Goal: Task Accomplishment & Management: Complete application form

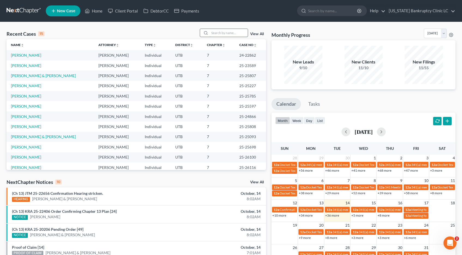
click at [221, 34] on input "search" at bounding box center [229, 33] width 38 height 8
type input "workman"
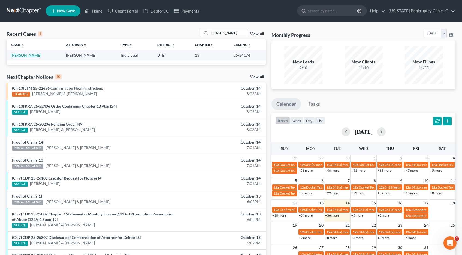
click at [40, 55] on link "[PERSON_NAME]" at bounding box center [26, 55] width 30 height 5
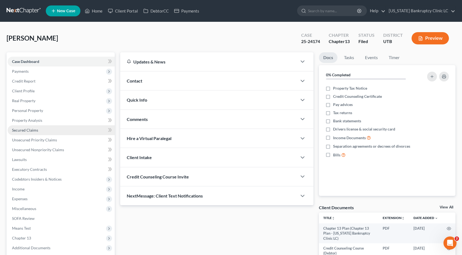
click at [25, 130] on span "Secured Claims" at bounding box center [25, 130] width 26 height 5
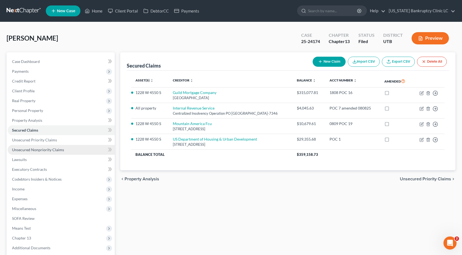
click at [24, 149] on span "Unsecured Nonpriority Claims" at bounding box center [38, 150] width 52 height 5
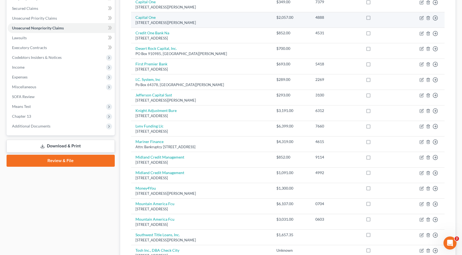
scroll to position [124, 0]
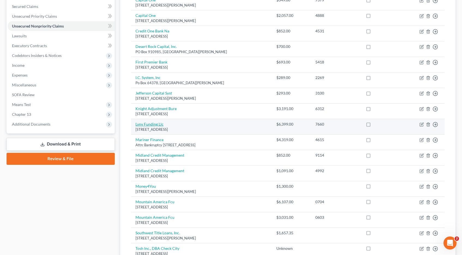
click at [147, 124] on link "Lvnv Funding Llc" at bounding box center [150, 124] width 28 height 5
select select "42"
select select "0"
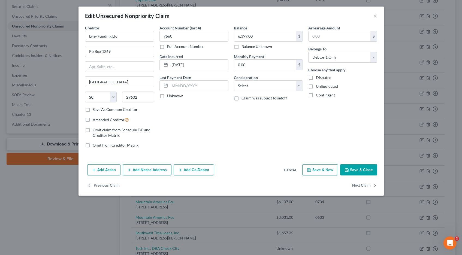
click at [167, 47] on label "Full Account Number" at bounding box center [185, 46] width 37 height 5
click at [169, 47] on input "Full Account Number" at bounding box center [171, 46] width 4 height 4
click at [184, 38] on input "7660" at bounding box center [194, 36] width 69 height 11
type input "7660 POC 2"
type input "6,399.30"
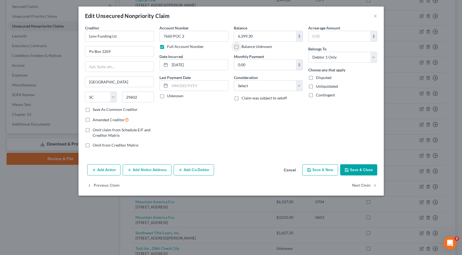
click at [363, 168] on button "Save & Close" at bounding box center [358, 169] width 37 height 11
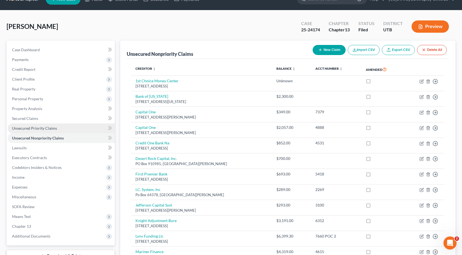
scroll to position [13, 0]
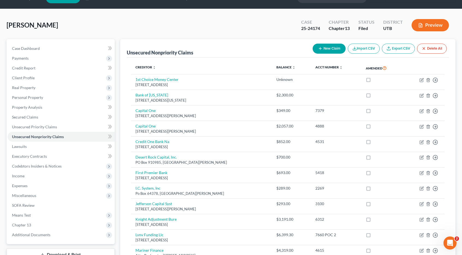
click at [326, 48] on button "New Claim" at bounding box center [329, 49] width 33 height 10
select select "0"
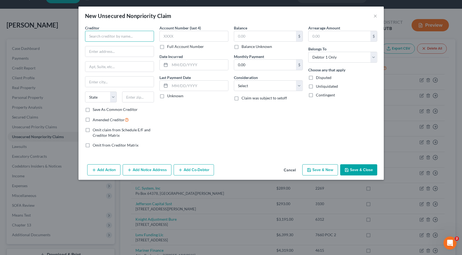
click at [133, 35] on input "text" at bounding box center [119, 36] width 69 height 11
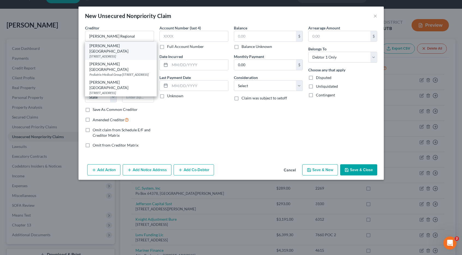
click at [121, 54] on div "5475 S 500 E, Ogden, UT 84405" at bounding box center [120, 56] width 63 height 5
type input "Ogden Regional Hospital"
type input "5475 S 500 E"
type input "Ogden"
select select "46"
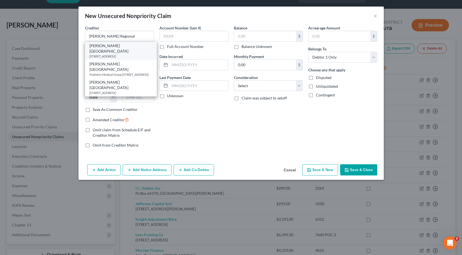
type input "84405"
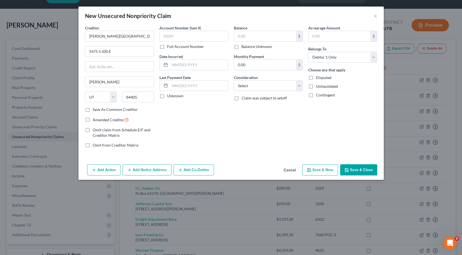
click at [167, 48] on label "Full Account Number" at bounding box center [185, 46] width 37 height 5
click at [169, 47] on input "Full Account Number" at bounding box center [171, 46] width 4 height 4
click at [169, 39] on input "text" at bounding box center [194, 36] width 69 height 11
type input "POC 3"
type input "1,563.39"
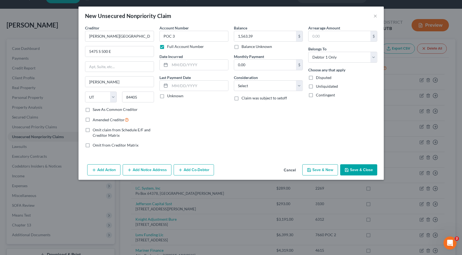
click at [360, 171] on button "Save & Close" at bounding box center [358, 169] width 37 height 11
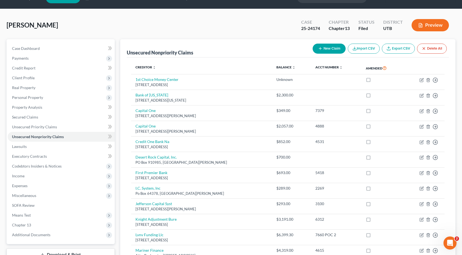
click at [329, 49] on button "New Claim" at bounding box center [329, 49] width 33 height 10
select select "0"
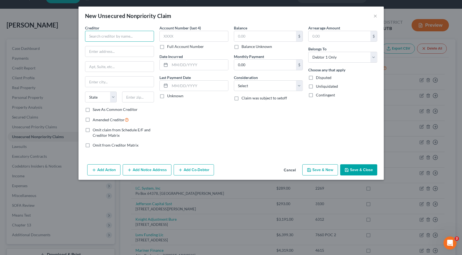
click at [128, 37] on input "text" at bounding box center [119, 36] width 69 height 11
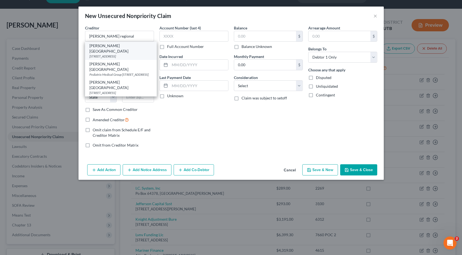
click at [123, 54] on div "5475 S 500 E, Ogden, UT 84405" at bounding box center [120, 56] width 63 height 5
type input "Ogden Regional Hospital"
type input "5475 S 500 E"
type input "Ogden"
select select "46"
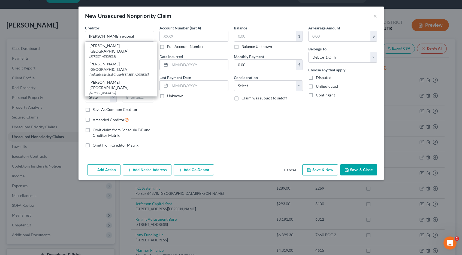
type input "84405"
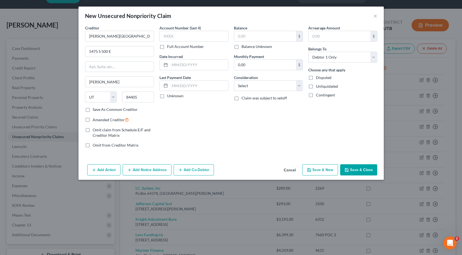
click at [167, 47] on label "Full Account Number" at bounding box center [185, 46] width 37 height 5
click at [169, 47] on input "Full Account Number" at bounding box center [171, 46] width 4 height 4
click at [174, 37] on input "text" at bounding box center [194, 36] width 69 height 11
type input "POC 4"
type input "300.00"
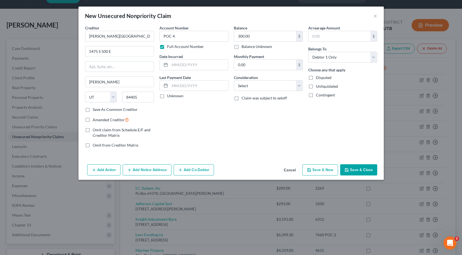
click at [354, 172] on button "Save & Close" at bounding box center [358, 169] width 37 height 11
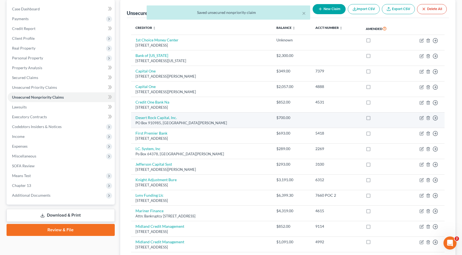
scroll to position [53, 0]
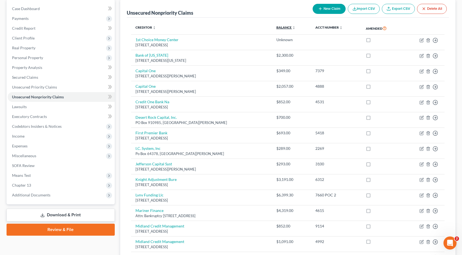
click at [296, 28] on icon "unfold_more" at bounding box center [293, 27] width 3 height 3
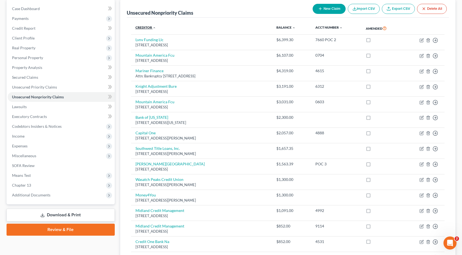
click at [147, 28] on link "Creditor expand_more expand_less unfold_more" at bounding box center [146, 27] width 20 height 4
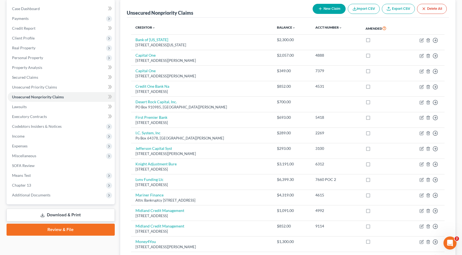
click at [326, 10] on button "New Claim" at bounding box center [329, 9] width 33 height 10
select select "0"
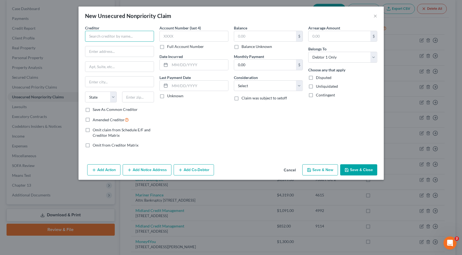
click at [121, 39] on input "text" at bounding box center [119, 36] width 69 height 11
click at [143, 37] on input "1st Choice Money Center" at bounding box center [119, 36] width 69 height 11
type input "1st Choice Money Center"
click at [116, 49] on div "7210 S 900 E, Midvale, UT 84047" at bounding box center [117, 51] width 57 height 5
type input "7210 S 900 E"
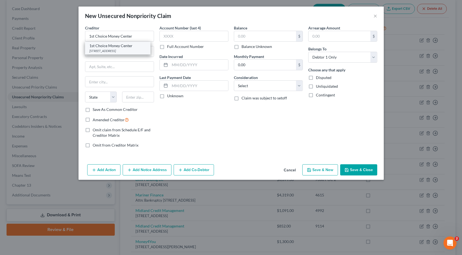
type input "Midvale"
select select "46"
type input "84047"
click at [167, 46] on label "Full Account Number" at bounding box center [185, 46] width 37 height 5
click at [169, 46] on input "Full Account Number" at bounding box center [171, 46] width 4 height 4
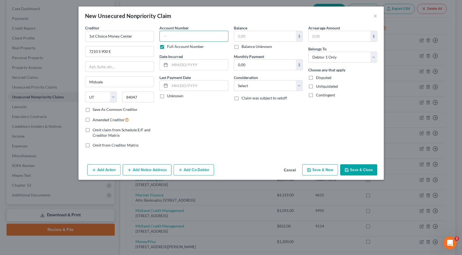
click at [169, 37] on input "text" at bounding box center [194, 36] width 69 height 11
type input "POC 5"
type input "5,697.50"
click at [362, 169] on button "Save & Close" at bounding box center [358, 169] width 37 height 11
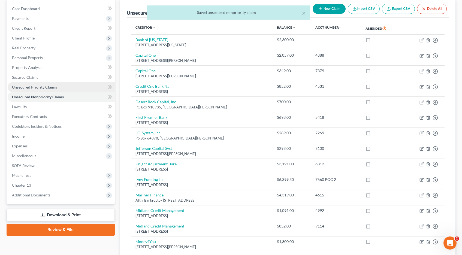
click at [32, 87] on span "Unsecured Priority Claims" at bounding box center [34, 87] width 45 height 5
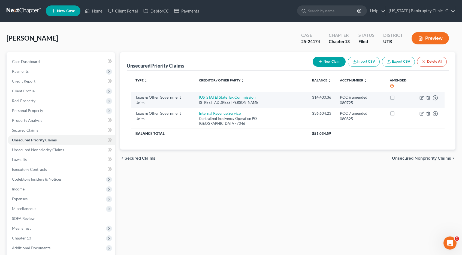
click at [203, 97] on link "[US_STATE] State Tax Commission" at bounding box center [227, 97] width 57 height 5
select select "2"
select select "46"
select select "0"
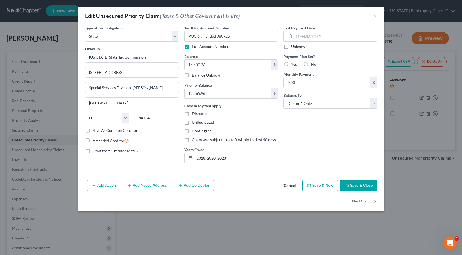
click at [351, 185] on button "Save & Close" at bounding box center [358, 185] width 37 height 11
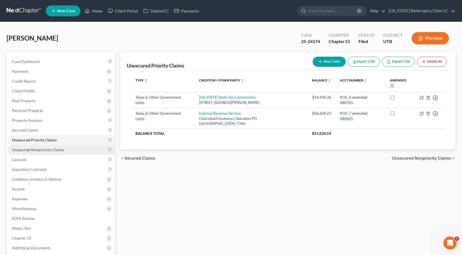
click at [32, 150] on span "Unsecured Nonpriority Claims" at bounding box center [38, 150] width 52 height 5
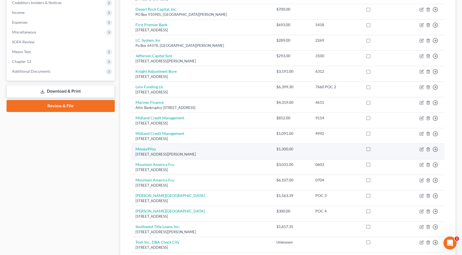
scroll to position [178, 0]
click at [148, 149] on link "Money4You" at bounding box center [146, 148] width 20 height 5
select select "46"
select select "0"
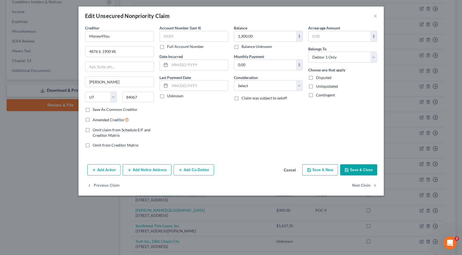
click at [167, 48] on label "Full Account Number" at bounding box center [185, 46] width 37 height 5
click at [169, 47] on input "Full Account Number" at bounding box center [171, 46] width 4 height 4
click at [170, 34] on input "text" at bounding box center [194, 36] width 69 height 11
type input "POC 8"
type input "1,436.30"
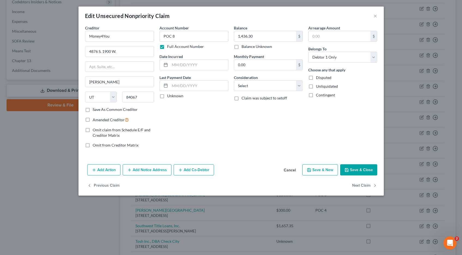
click at [357, 169] on button "Save & Close" at bounding box center [358, 169] width 37 height 11
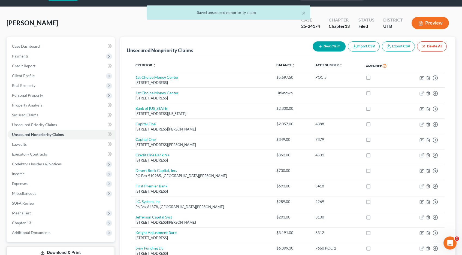
scroll to position [0, 0]
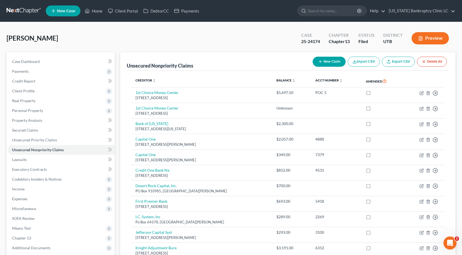
click at [328, 63] on button "New Claim" at bounding box center [329, 62] width 33 height 10
select select "0"
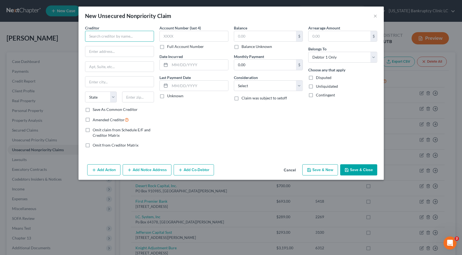
click at [145, 37] on input "text" at bounding box center [119, 36] width 69 height 11
type input "Rapital Capital"
type input "1329-C Arena Road Lot 110"
click at [167, 47] on label "Full Account Number" at bounding box center [185, 46] width 37 height 5
click at [169, 47] on input "Full Account Number" at bounding box center [171, 46] width 4 height 4
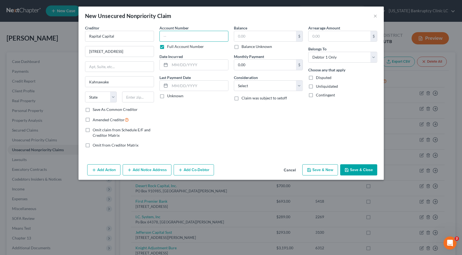
click at [175, 36] on input "text" at bounding box center [194, 36] width 69 height 11
click at [113, 82] on input "Kahnawake" at bounding box center [119, 82] width 68 height 10
type input "Kahnawake, Quebec CA JOL 1BO"
click at [171, 37] on input "text" at bounding box center [194, 36] width 69 height 11
type input "POC 9"
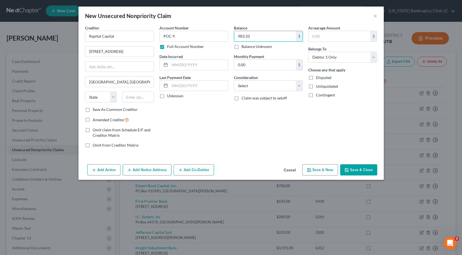
type input "983.33"
click at [355, 169] on button "Save & Close" at bounding box center [358, 169] width 37 height 11
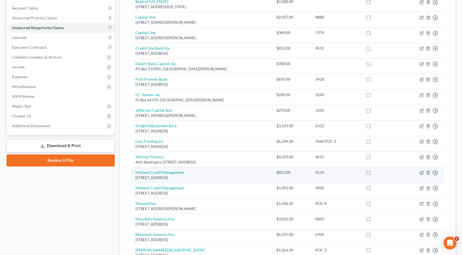
scroll to position [123, 0]
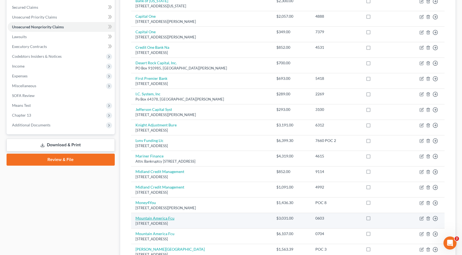
click at [151, 220] on link "Mountain America Fcu" at bounding box center [155, 218] width 39 height 5
select select "46"
select select "0"
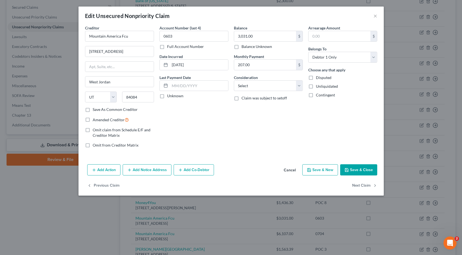
click at [167, 47] on label "Full Account Number" at bounding box center [185, 46] width 37 height 5
click at [169, 47] on input "Full Account Number" at bounding box center [171, 46] width 4 height 4
click at [179, 36] on input "0603" at bounding box center [194, 36] width 69 height 11
type input "0603 POC 10"
type input "2,840.81"
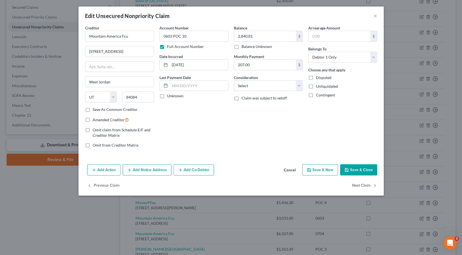
click at [359, 170] on button "Save & Close" at bounding box center [358, 169] width 37 height 11
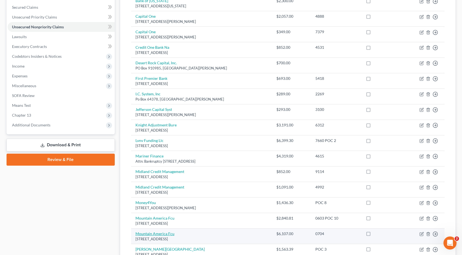
click at [166, 233] on link "Mountain America Fcu" at bounding box center [155, 234] width 39 height 5
select select "46"
select select "2"
select select "0"
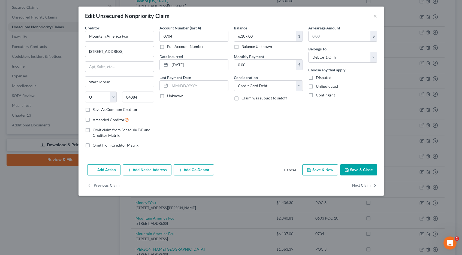
click at [167, 47] on label "Full Account Number" at bounding box center [185, 46] width 37 height 5
click at [169, 47] on input "Full Account Number" at bounding box center [171, 46] width 4 height 4
click at [182, 38] on input "0704" at bounding box center [194, 36] width 69 height 11
type input "0704 POC 11"
type input "6,107.40"
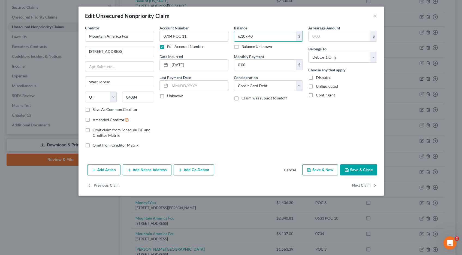
click at [363, 172] on button "Save & Close" at bounding box center [358, 169] width 37 height 11
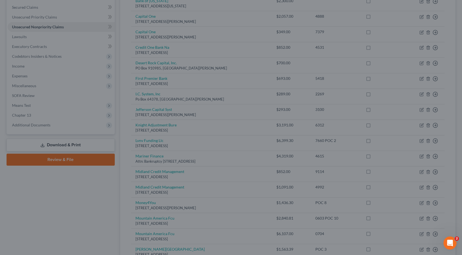
type input "0"
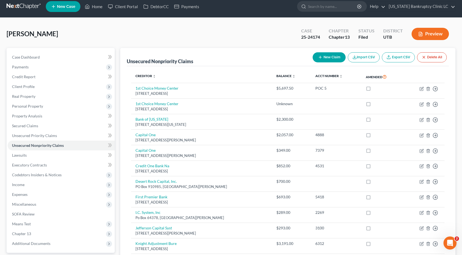
scroll to position [0, 0]
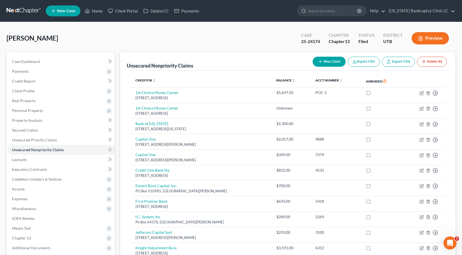
click at [329, 62] on button "New Claim" at bounding box center [329, 62] width 33 height 10
select select "0"
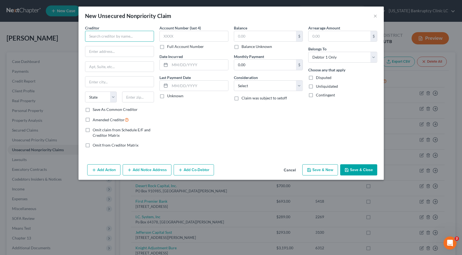
click at [94, 38] on input "text" at bounding box center [119, 36] width 69 height 11
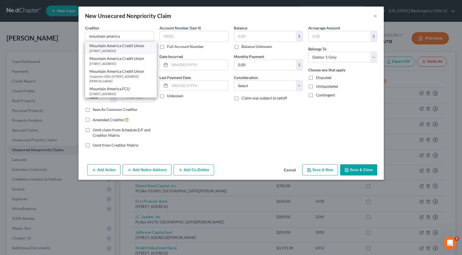
click at [104, 50] on div "PO Box 2331, Sandy, UT 84091" at bounding box center [120, 51] width 63 height 5
type input "Mountain America Credit Union"
type input "PO Box 2331"
type input "Sandy"
select select "46"
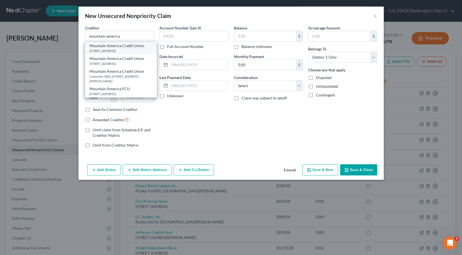
type input "84091"
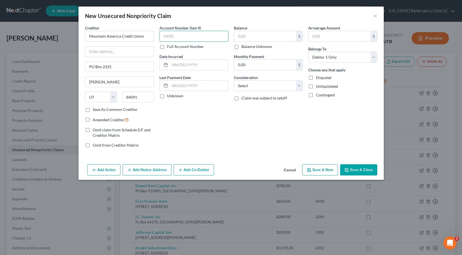
click at [172, 32] on input "text" at bounding box center [194, 36] width 69 height 11
click at [167, 47] on label "Full Account Number" at bounding box center [185, 46] width 37 height 5
click at [169, 47] on input "Full Account Number" at bounding box center [171, 46] width 4 height 4
click at [171, 40] on input "text" at bounding box center [194, 36] width 69 height 11
type input "POC 12"
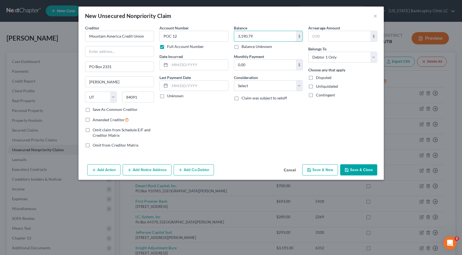
type input "3,190.79"
click at [360, 170] on button "Save & Close" at bounding box center [358, 169] width 37 height 11
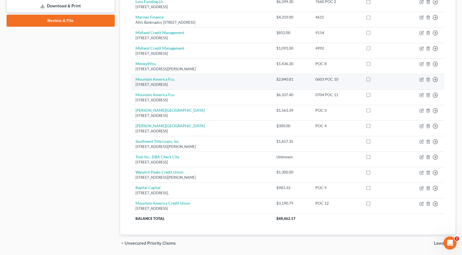
scroll to position [264, 0]
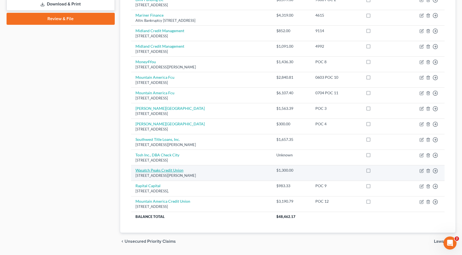
click at [167, 171] on link "Wasatch Peaks Credit Union" at bounding box center [160, 170] width 48 height 5
select select "46"
select select "0"
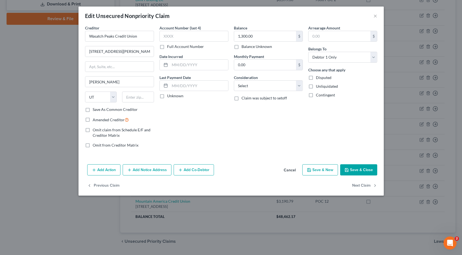
click at [167, 47] on label "Full Account Number" at bounding box center [185, 46] width 37 height 5
click at [169, 47] on input "Full Account Number" at bounding box center [171, 46] width 4 height 4
click at [169, 36] on input "text" at bounding box center [194, 36] width 69 height 11
type input "POC 13"
type input "1,313.59"
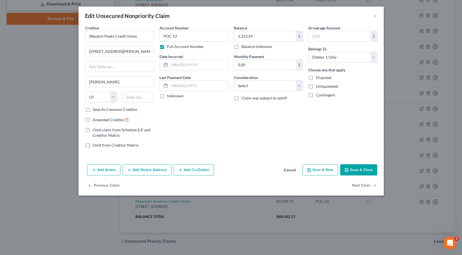
click at [364, 170] on button "Save & Close" at bounding box center [358, 169] width 37 height 11
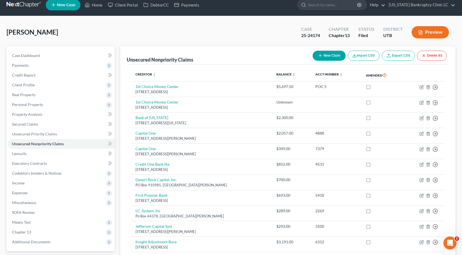
scroll to position [4, 0]
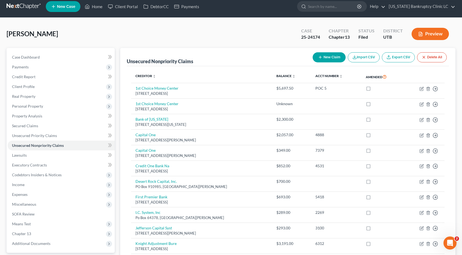
click at [331, 59] on button "New Claim" at bounding box center [329, 57] width 33 height 10
select select "0"
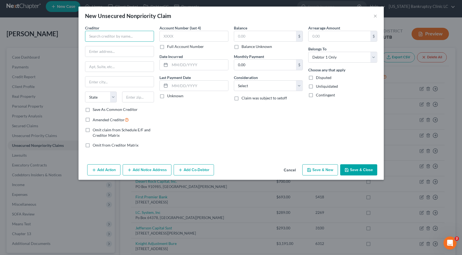
click at [135, 35] on input "text" at bounding box center [119, 36] width 69 height 11
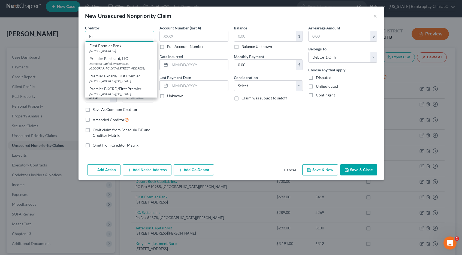
type input "P"
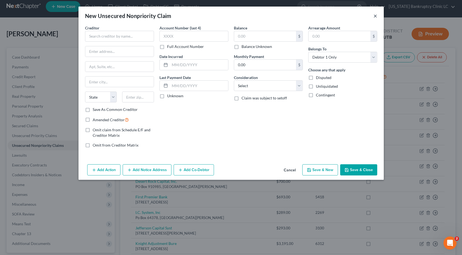
click at [377, 15] on button "×" at bounding box center [376, 16] width 4 height 7
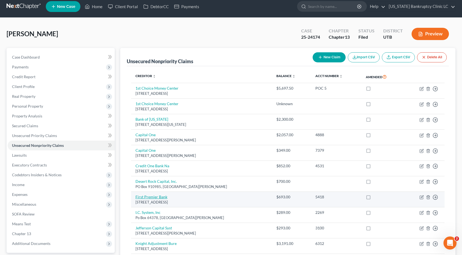
click at [157, 197] on link "First Premier Bank" at bounding box center [152, 197] width 32 height 5
select select "43"
select select "2"
select select "0"
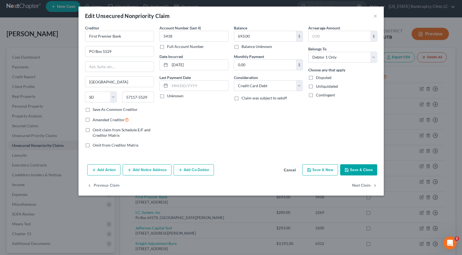
click at [167, 47] on label "Full Account Number" at bounding box center [185, 46] width 37 height 5
click at [169, 47] on input "Full Account Number" at bounding box center [171, 46] width 4 height 4
click at [186, 36] on input "5418" at bounding box center [194, 36] width 69 height 11
type input "5418 POC 14"
type input "693.90"
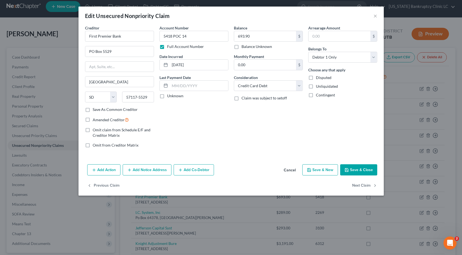
click at [353, 169] on button "Save & Close" at bounding box center [358, 169] width 37 height 11
type input "0"
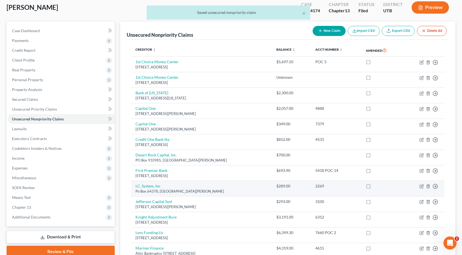
scroll to position [33, 0]
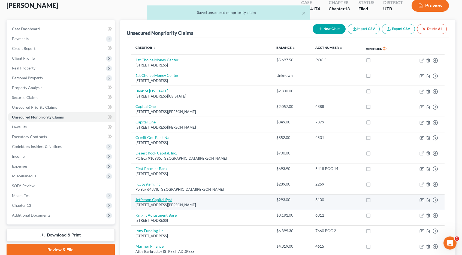
click at [142, 201] on link "Jefferson Capital Syst" at bounding box center [154, 199] width 37 height 5
select select "24"
select select "0"
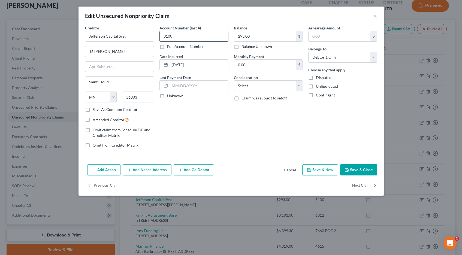
drag, startPoint x: 162, startPoint y: 48, endPoint x: 180, endPoint y: 40, distance: 19.4
click at [167, 46] on label "Full Account Number" at bounding box center [185, 46] width 37 height 5
click at [182, 38] on input "3100" at bounding box center [194, 36] width 69 height 11
type input "3100"
type input "293.68"
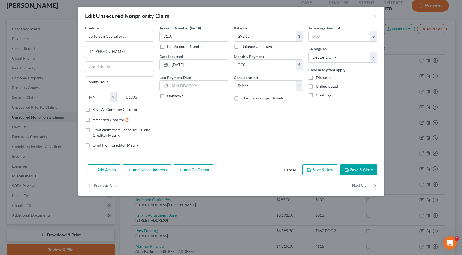
click at [361, 172] on button "Save & Close" at bounding box center [358, 169] width 37 height 11
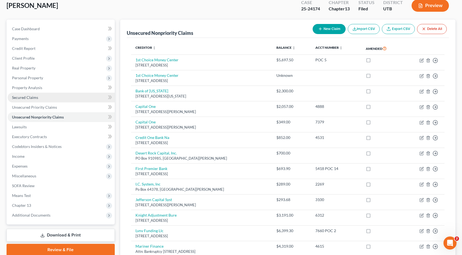
click at [26, 97] on span "Secured Claims" at bounding box center [25, 97] width 26 height 5
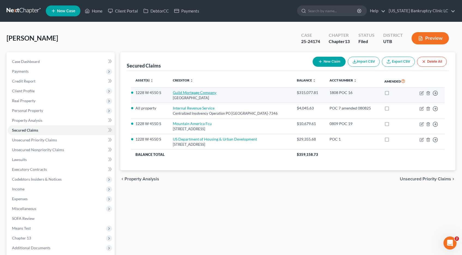
click at [186, 92] on link "Guild Mortgage Company" at bounding box center [195, 92] width 44 height 5
select select "4"
select select "0"
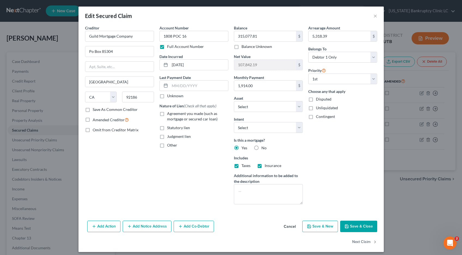
drag, startPoint x: 346, startPoint y: 226, endPoint x: 325, endPoint y: 225, distance: 20.7
click at [346, 226] on icon "button" at bounding box center [346, 226] width 3 height 3
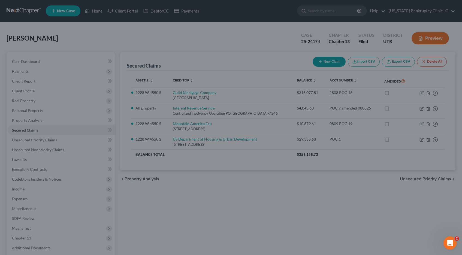
select select "16"
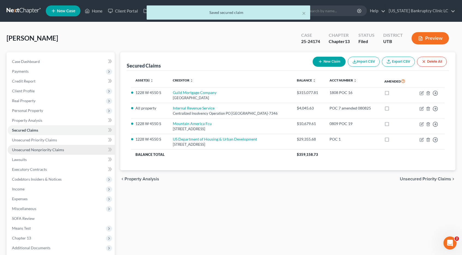
click at [45, 151] on span "Unsecured Nonpriority Claims" at bounding box center [38, 150] width 52 height 5
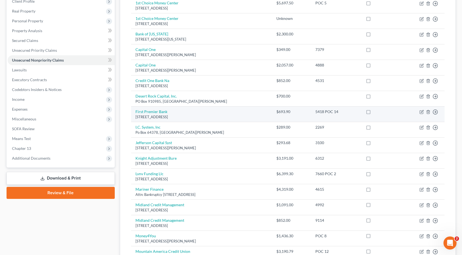
scroll to position [92, 0]
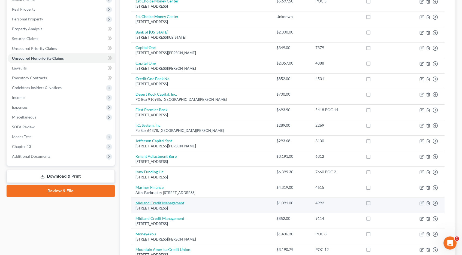
click at [172, 205] on link "Midland Credit Management" at bounding box center [160, 203] width 49 height 5
select select "4"
select select "0"
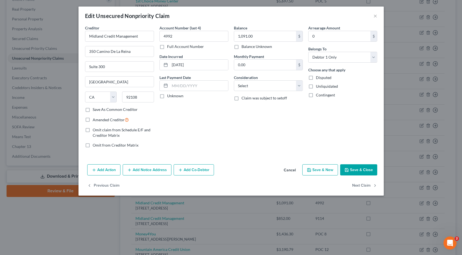
click at [167, 48] on label "Full Account Number" at bounding box center [185, 46] width 37 height 5
click at [169, 47] on input "Full Account Number" at bounding box center [171, 46] width 4 height 4
click at [181, 35] on input "4992" at bounding box center [194, 36] width 69 height 11
type input "4992 POC 17"
type input "1,091.30"
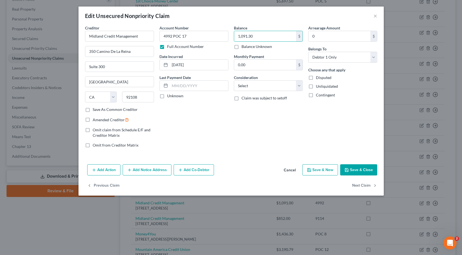
click at [364, 172] on button "Save & Close" at bounding box center [358, 169] width 37 height 11
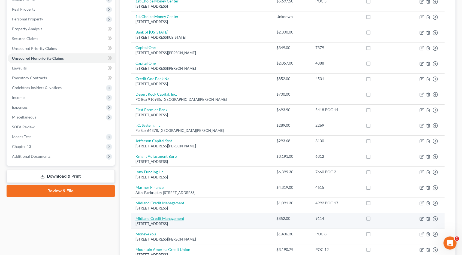
click at [158, 218] on link "Midland Credit Management" at bounding box center [160, 218] width 49 height 5
select select "4"
select select "0"
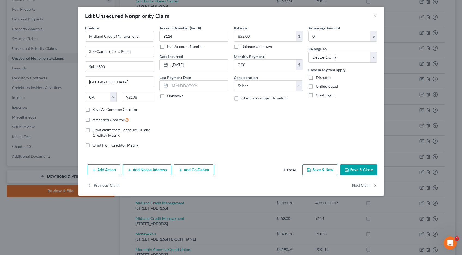
click at [167, 46] on label "Full Account Number" at bounding box center [185, 46] width 37 height 5
click at [169, 46] on input "Full Account Number" at bounding box center [171, 46] width 4 height 4
click at [181, 36] on input "9114" at bounding box center [194, 36] width 69 height 11
type input "9114 POC 18"
type input "852.49"
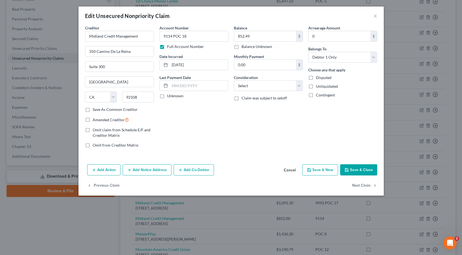
click at [360, 169] on button "Save & Close" at bounding box center [358, 169] width 37 height 11
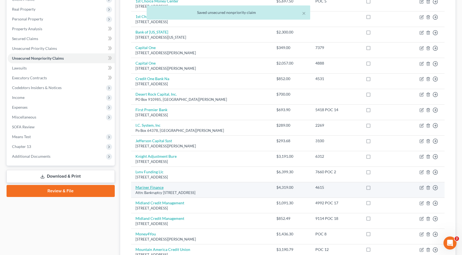
click at [151, 187] on link "Mariner Finance" at bounding box center [150, 187] width 28 height 5
select select "21"
select select "0"
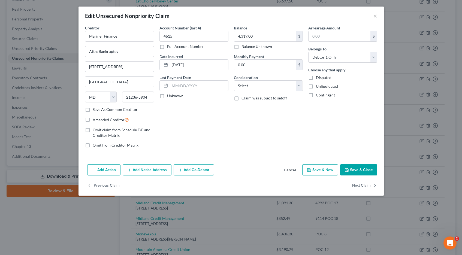
click at [167, 48] on label "Full Account Number" at bounding box center [185, 46] width 37 height 5
click at [169, 47] on input "Full Account Number" at bounding box center [171, 46] width 4 height 4
click at [181, 37] on input "4615" at bounding box center [194, 36] width 69 height 11
type input "4615 POC 20"
type input "4,498.93"
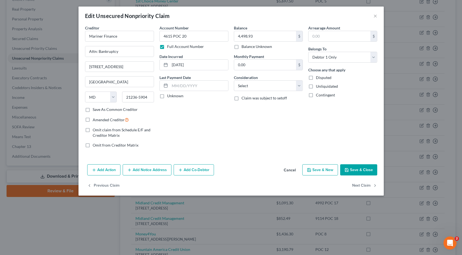
click at [357, 172] on button "Save & Close" at bounding box center [358, 169] width 37 height 11
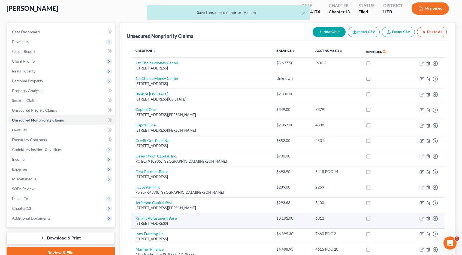
scroll to position [0, 0]
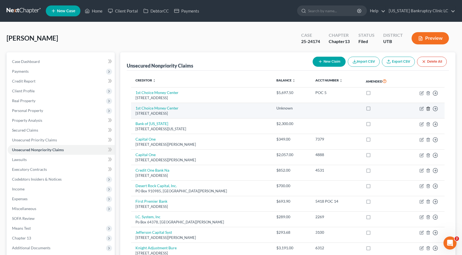
click at [429, 109] on line "button" at bounding box center [429, 109] width 0 height 1
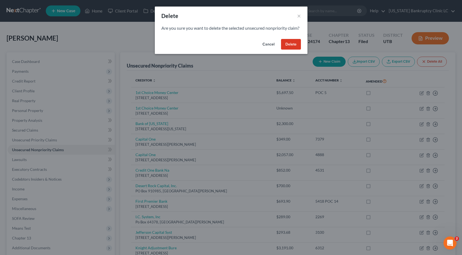
click at [294, 50] on button "Delete" at bounding box center [291, 44] width 20 height 11
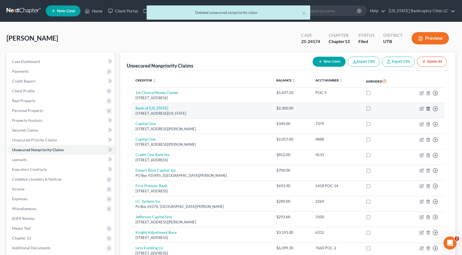
click at [429, 109] on line "button" at bounding box center [429, 109] width 0 height 1
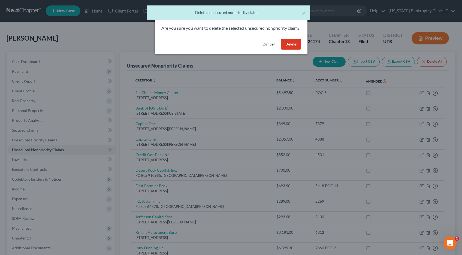
click at [289, 50] on button "Delete" at bounding box center [291, 44] width 20 height 11
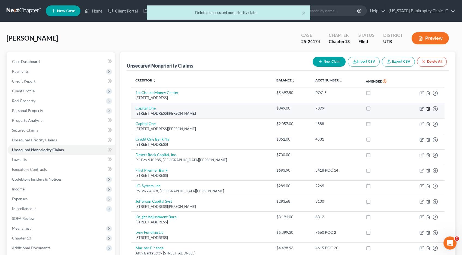
click at [430, 109] on icon "button" at bounding box center [428, 109] width 2 height 4
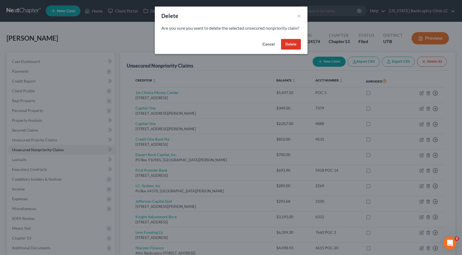
click at [289, 48] on button "Delete" at bounding box center [291, 44] width 20 height 11
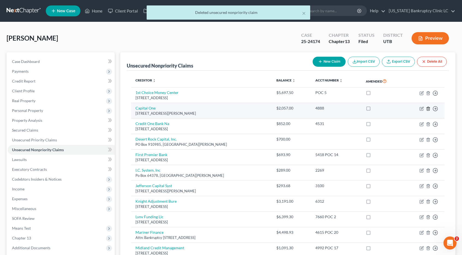
click at [429, 109] on icon "button" at bounding box center [428, 109] width 4 height 4
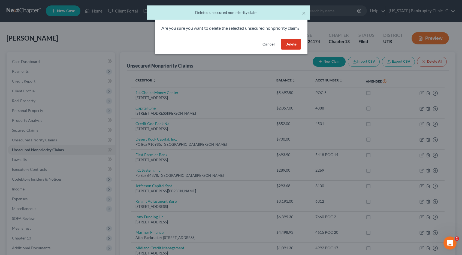
click at [287, 50] on button "Delete" at bounding box center [291, 44] width 20 height 11
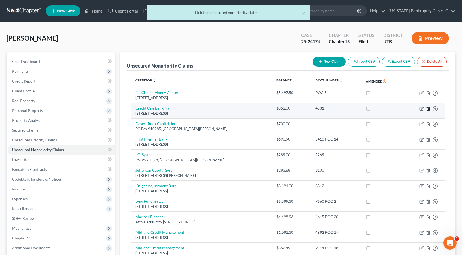
click at [428, 109] on line "button" at bounding box center [428, 109] width 0 height 1
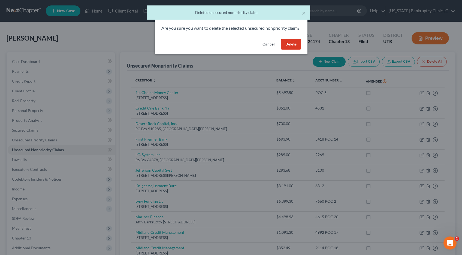
click at [290, 50] on button "Delete" at bounding box center [291, 44] width 20 height 11
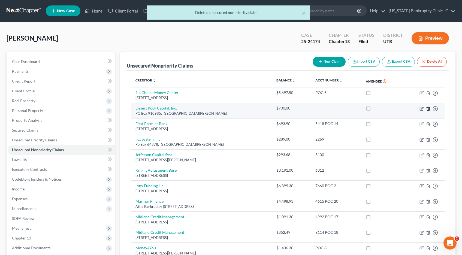
click at [429, 109] on icon "button" at bounding box center [428, 109] width 4 height 4
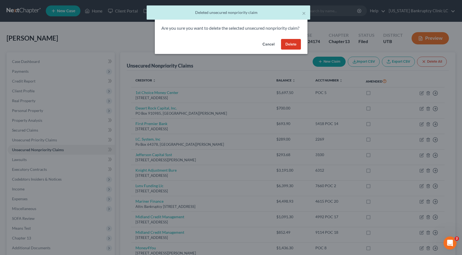
click at [297, 50] on button "Delete" at bounding box center [291, 44] width 20 height 11
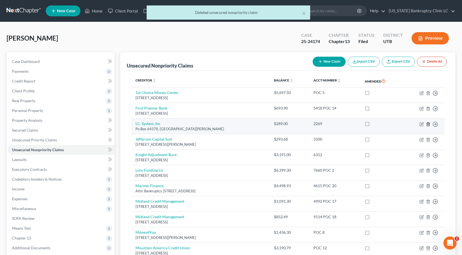
click at [428, 125] on line "button" at bounding box center [428, 124] width 0 height 1
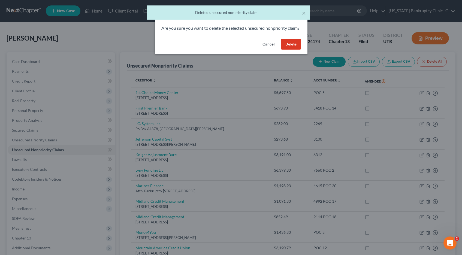
click at [287, 48] on button "Delete" at bounding box center [291, 44] width 20 height 11
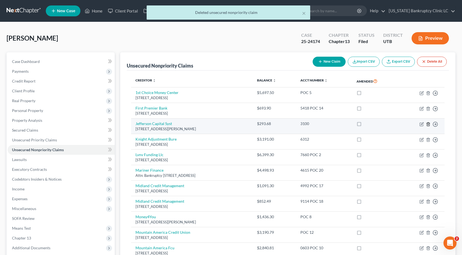
click at [428, 124] on icon "button" at bounding box center [428, 124] width 4 height 4
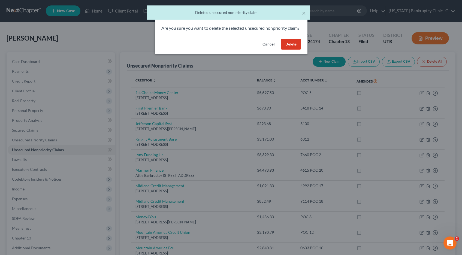
click at [289, 50] on button "Delete" at bounding box center [291, 44] width 20 height 11
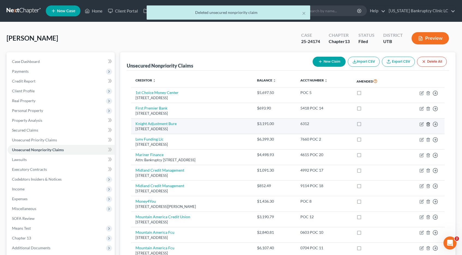
click at [429, 125] on icon "button" at bounding box center [428, 124] width 4 height 4
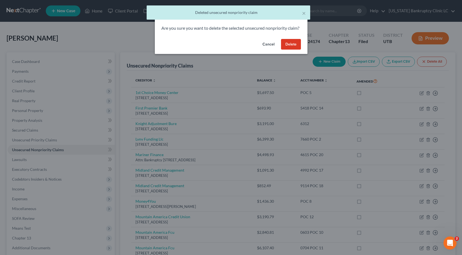
click at [290, 48] on button "Delete" at bounding box center [291, 44] width 20 height 11
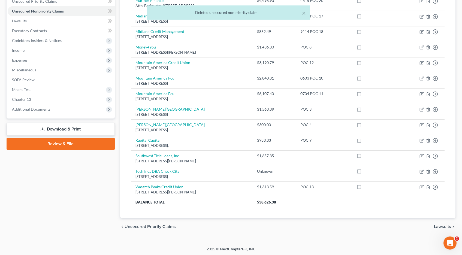
scroll to position [139, 0]
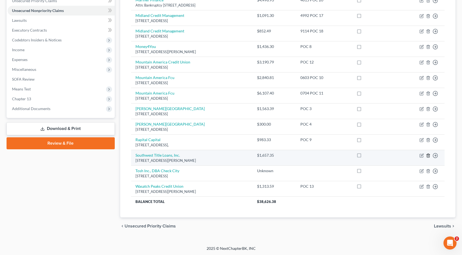
click at [429, 156] on line "button" at bounding box center [429, 156] width 0 height 1
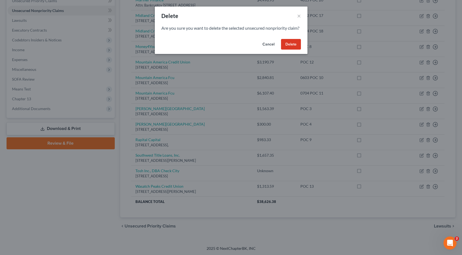
click at [289, 50] on button "Delete" at bounding box center [291, 44] width 20 height 11
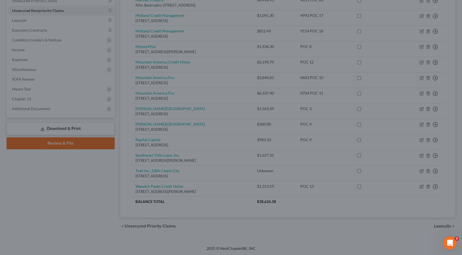
scroll to position [124, 0]
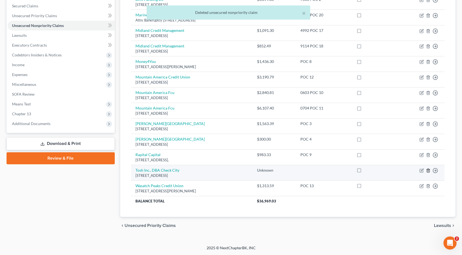
click at [429, 171] on line "button" at bounding box center [429, 171] width 0 height 1
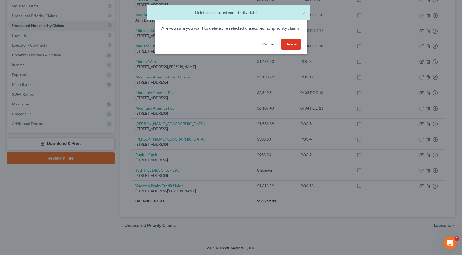
click at [292, 48] on button "Delete" at bounding box center [291, 44] width 20 height 11
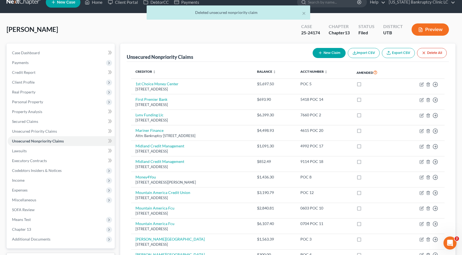
scroll to position [0, 0]
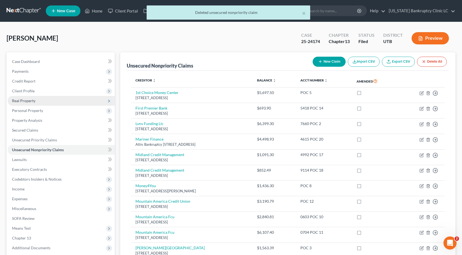
click at [27, 100] on span "Real Property" at bounding box center [23, 100] width 23 height 5
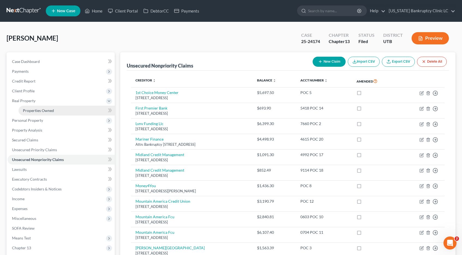
click at [29, 113] on link "Properties Owned" at bounding box center [67, 111] width 96 height 10
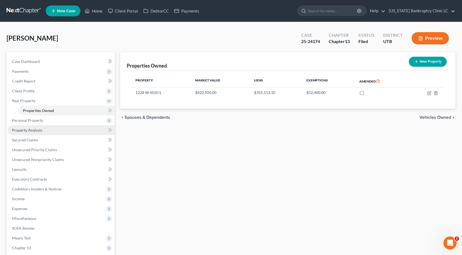
click at [28, 131] on span "Property Analysis" at bounding box center [27, 130] width 30 height 5
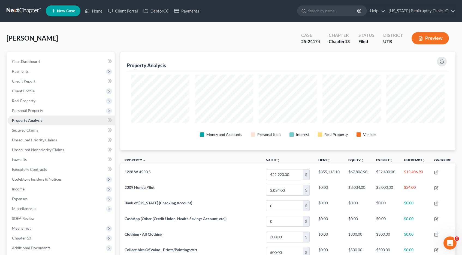
scroll to position [9, 0]
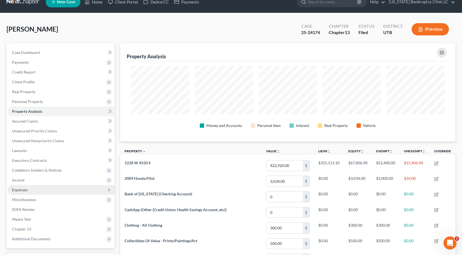
click at [22, 190] on span "Expenses" at bounding box center [20, 190] width 16 height 5
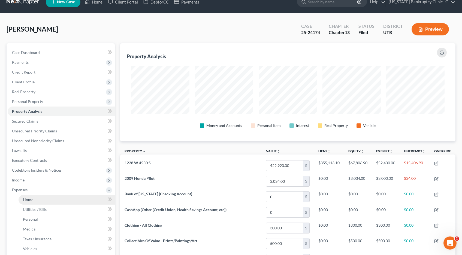
click at [24, 199] on span "Home" at bounding box center [28, 199] width 10 height 5
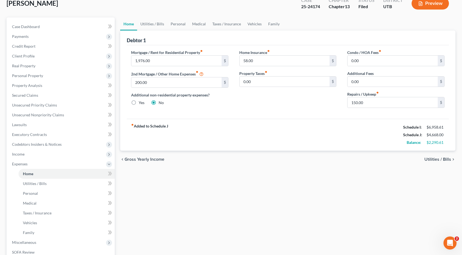
scroll to position [123, 0]
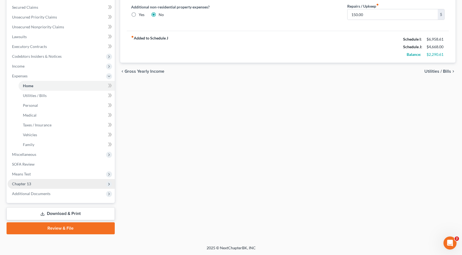
click at [21, 185] on span "Chapter 13" at bounding box center [21, 184] width 19 height 5
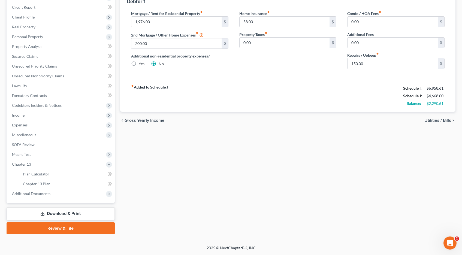
scroll to position [74, 0]
click at [30, 174] on span "Plan Calculator" at bounding box center [36, 174] width 26 height 5
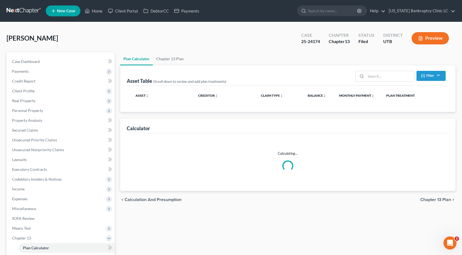
select select "59"
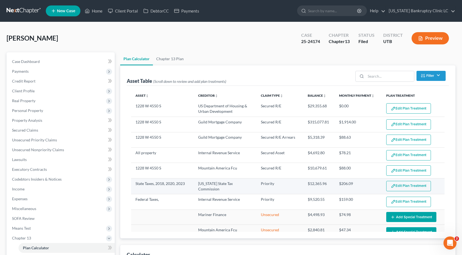
click at [401, 187] on button "Edit Plan Treatment" at bounding box center [408, 186] width 45 height 10
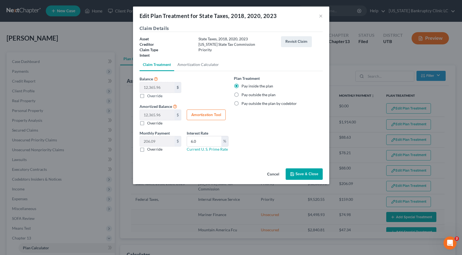
click at [201, 114] on button "Amortization Tool" at bounding box center [206, 115] width 39 height 11
type input "12,365.96"
type input "6.0"
type input "60"
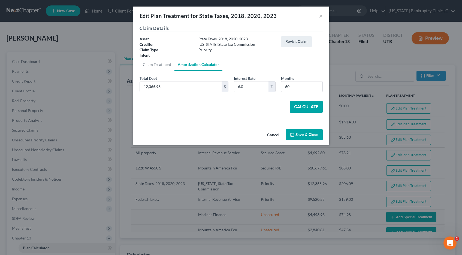
click at [315, 109] on button "Calculate" at bounding box center [306, 107] width 33 height 12
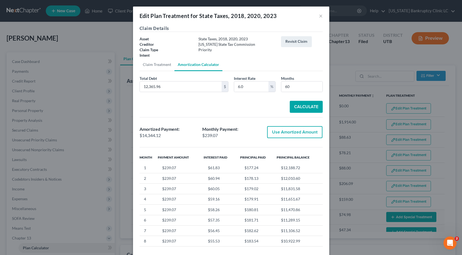
click at [302, 132] on button "Use Amortized Amount" at bounding box center [294, 132] width 55 height 12
type input "14,344.11"
checkbox input "true"
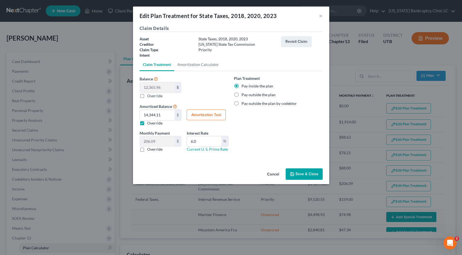
click at [302, 173] on button "Save & Close" at bounding box center [304, 174] width 37 height 11
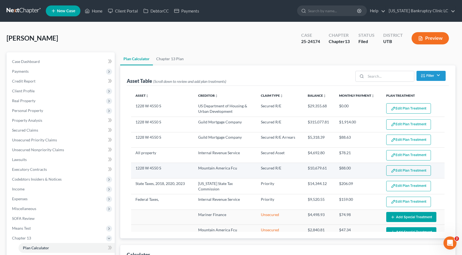
select select "59"
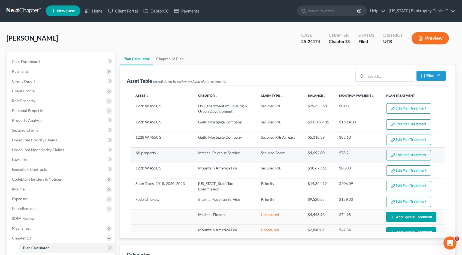
click at [400, 158] on button "Edit Plan Treatment" at bounding box center [408, 155] width 45 height 10
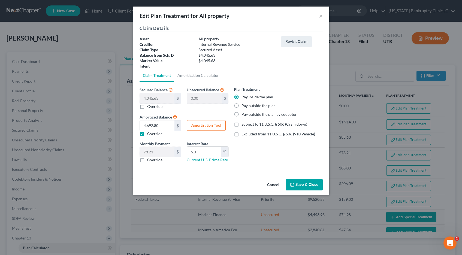
click at [203, 151] on input "6.0" at bounding box center [204, 152] width 34 height 10
drag, startPoint x: 203, startPoint y: 151, endPoint x: 182, endPoint y: 150, distance: 20.5
click at [182, 150] on div "Monthly Payment 78.21 $ 0.00 $ Override Interest Rate 6.0 % Current U. S. Prime…" at bounding box center [184, 154] width 94 height 26
type input "7.0"
click at [242, 124] on label "Subject to 11 U.S.C. § 506 (Cram down)" at bounding box center [275, 124] width 66 height 5
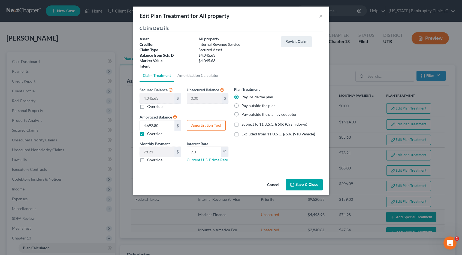
click at [244, 124] on input "Subject to 11 U.S.C. § 506 (Cram down)" at bounding box center [246, 124] width 4 height 4
checkbox input "true"
click at [210, 126] on button "Amortization Tool" at bounding box center [206, 125] width 39 height 11
type input "4,045.63"
type input "7.0"
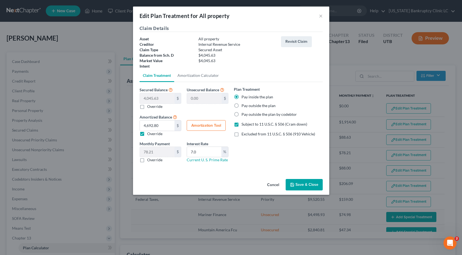
type input "60"
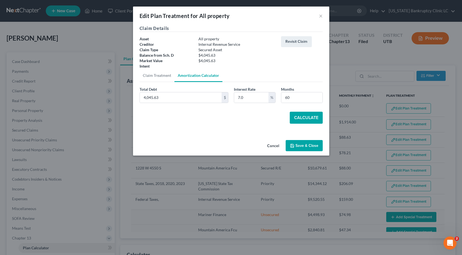
click at [312, 117] on button "Calculate" at bounding box center [306, 118] width 33 height 12
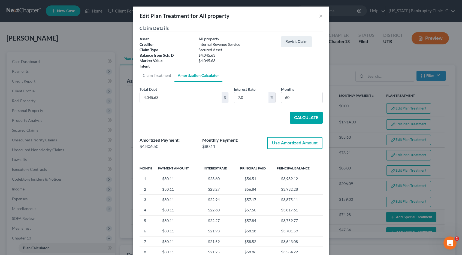
click at [297, 145] on button "Use Amortized Amount" at bounding box center [294, 143] width 55 height 12
type input "4,806.49"
type input "80.10"
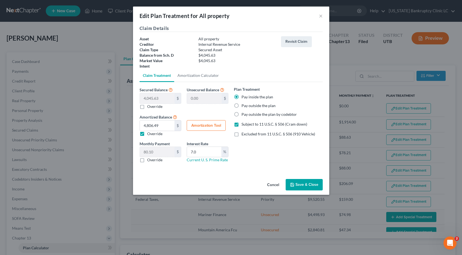
click at [299, 185] on button "Save & Close" at bounding box center [304, 184] width 37 height 11
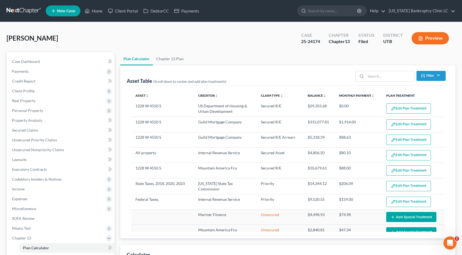
select select "59"
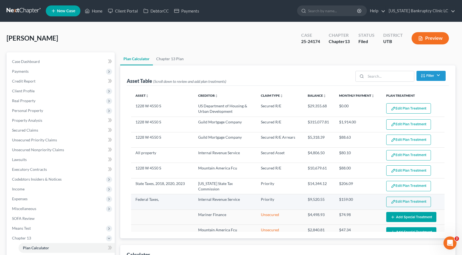
click at [409, 202] on button "Edit Plan Treatment" at bounding box center [408, 202] width 45 height 10
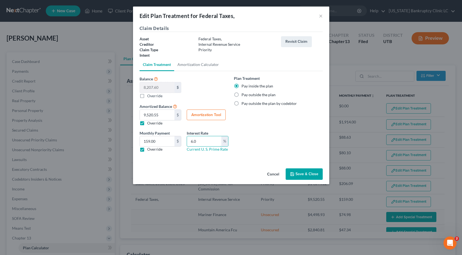
drag, startPoint x: 203, startPoint y: 140, endPoint x: 186, endPoint y: 140, distance: 17.2
click at [186, 140] on div "Interest Rate 6.0 % Current U. S. Prime Rate" at bounding box center [207, 141] width 47 height 22
type input "7.0"
click at [205, 114] on button "Amortization Tool" at bounding box center [206, 115] width 39 height 11
type input "8,207.60"
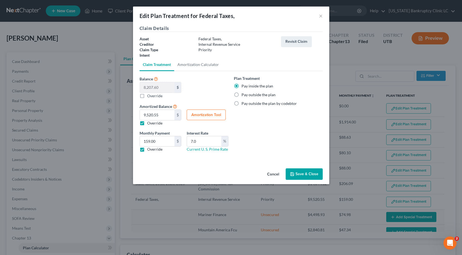
type input "7.0"
type input "60"
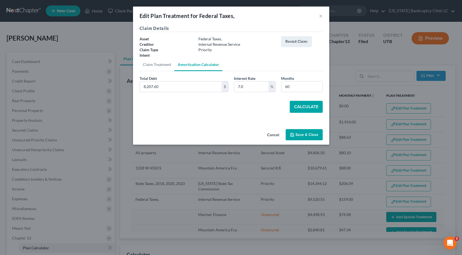
click at [311, 106] on button "Calculate" at bounding box center [306, 107] width 33 height 12
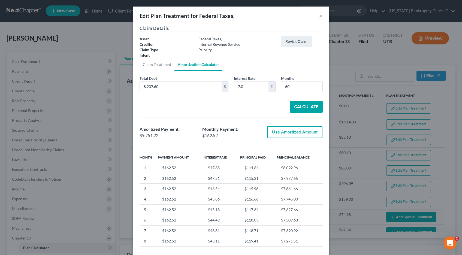
click at [304, 135] on button "Use Amortized Amount" at bounding box center [294, 132] width 55 height 12
type input "9,751.21"
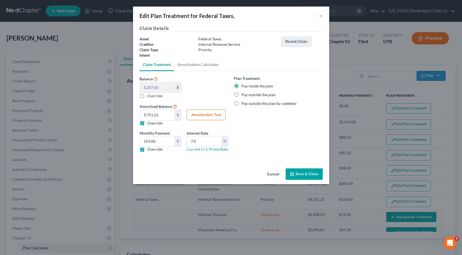
click at [305, 175] on button "Save & Close" at bounding box center [304, 174] width 37 height 11
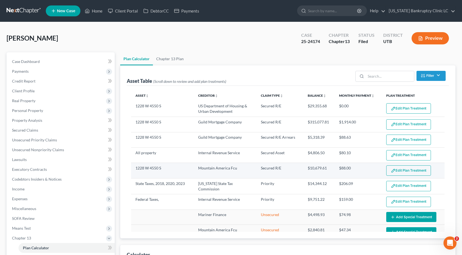
select select "59"
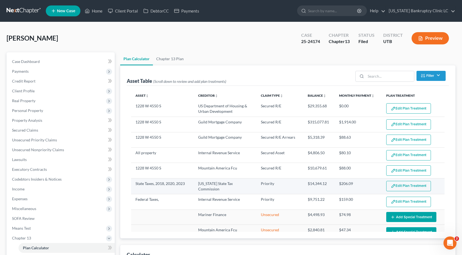
click at [404, 186] on button "Edit Plan Treatment" at bounding box center [408, 186] width 45 height 10
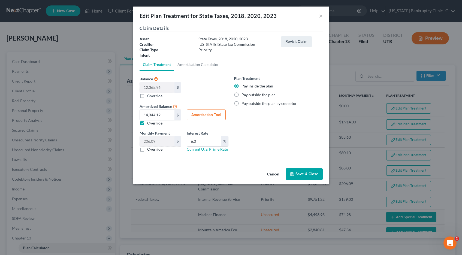
click at [206, 115] on button "Amortization Tool" at bounding box center [206, 115] width 39 height 11
type input "12,365.96"
type input "6.0"
type input "60"
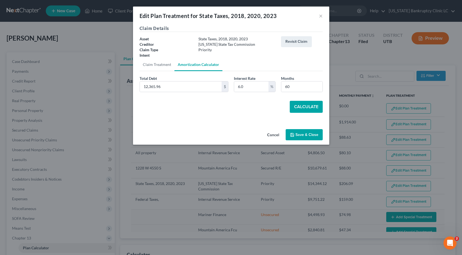
click at [302, 107] on button "Calculate" at bounding box center [306, 107] width 33 height 12
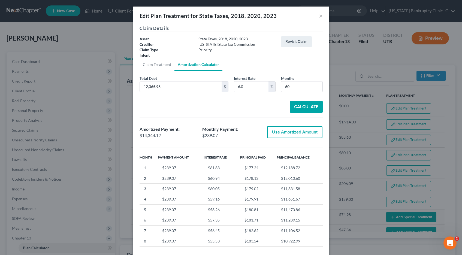
click at [301, 135] on button "Use Amortized Amount" at bounding box center [294, 132] width 55 height 12
type input "14,344.11"
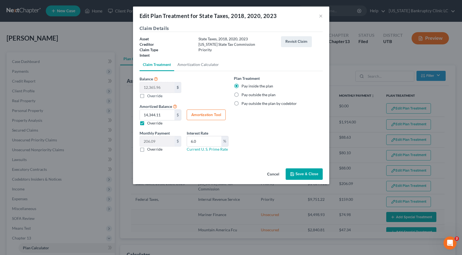
click at [213, 116] on button "Amortization Tool" at bounding box center [206, 115] width 39 height 11
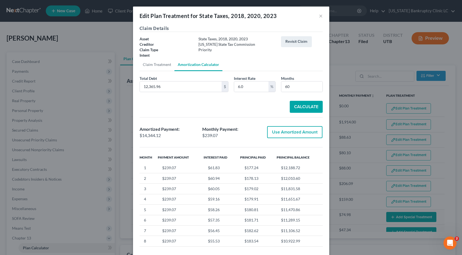
click at [283, 131] on button "Use Amortized Amount" at bounding box center [294, 132] width 55 height 12
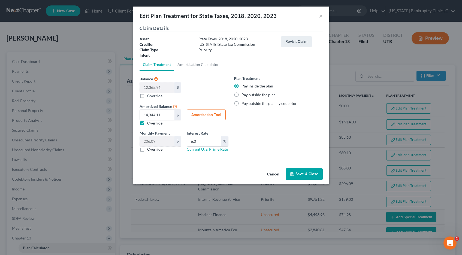
click at [147, 150] on label "Override" at bounding box center [154, 149] width 15 height 5
click at [149, 150] on input "Override" at bounding box center [151, 149] width 4 height 4
checkbox input "true"
click at [158, 142] on input "0.00" at bounding box center [157, 141] width 35 height 10
type input "239.07"
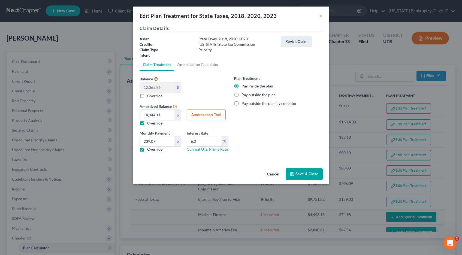
click at [310, 174] on button "Save & Close" at bounding box center [304, 174] width 37 height 11
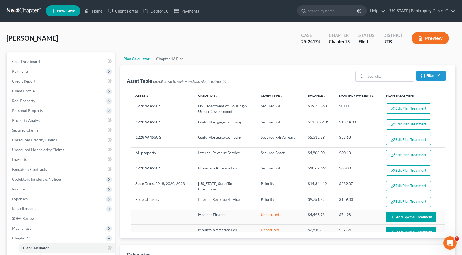
select select "59"
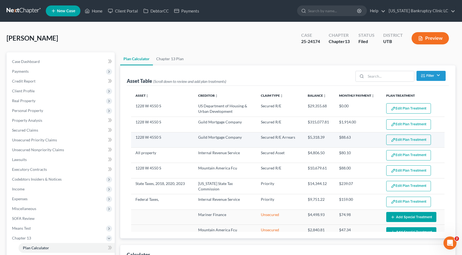
click at [406, 139] on button "Edit Plan Treatment" at bounding box center [408, 140] width 45 height 10
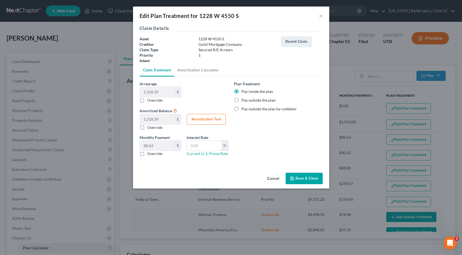
click at [206, 120] on button "Amortization Tool" at bounding box center [206, 119] width 39 height 11
type input "5,318.39"
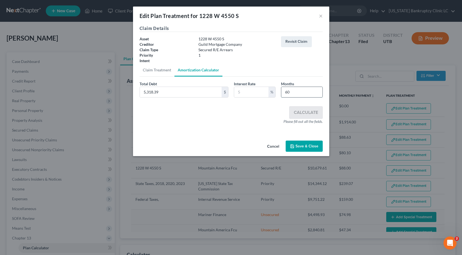
click at [292, 91] on input "60" at bounding box center [301, 92] width 41 height 10
drag, startPoint x: 292, startPoint y: 91, endPoint x: 280, endPoint y: 92, distance: 11.5
click at [280, 92] on div "Months 60" at bounding box center [301, 89] width 47 height 17
type input "59"
click at [300, 145] on button "Save & Close" at bounding box center [304, 146] width 37 height 11
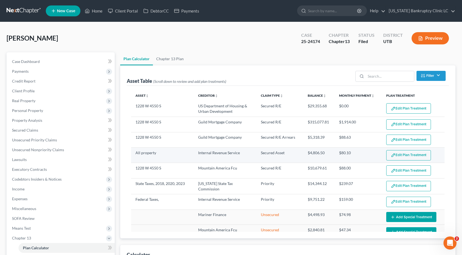
select select "59"
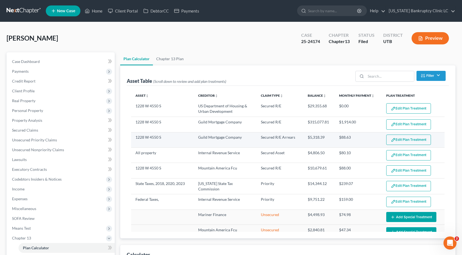
click at [406, 139] on button "Edit Plan Treatment" at bounding box center [408, 140] width 45 height 10
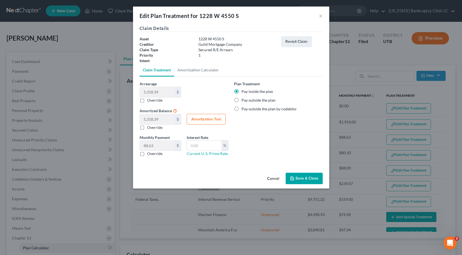
click at [147, 154] on label "Override" at bounding box center [154, 153] width 15 height 5
click at [149, 154] on input "Override" at bounding box center [151, 153] width 4 height 4
checkbox input "true"
click at [162, 142] on input "0.00" at bounding box center [157, 146] width 35 height 10
type input "91.00"
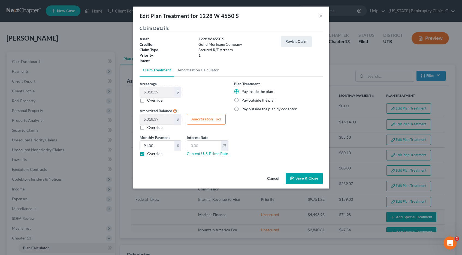
click at [298, 177] on button "Save & Close" at bounding box center [304, 178] width 37 height 11
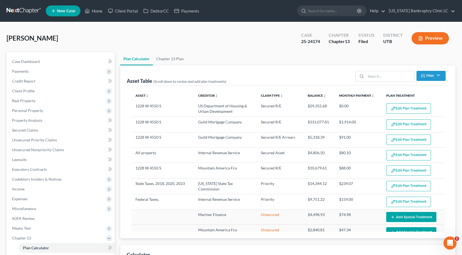
select select "59"
click at [25, 199] on span "Expenses" at bounding box center [20, 199] width 16 height 5
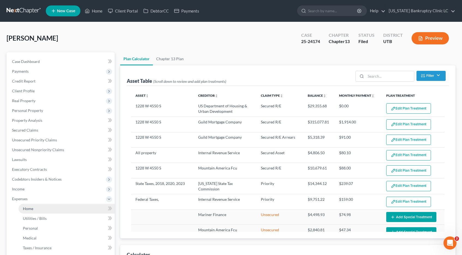
click at [29, 208] on span "Home" at bounding box center [28, 208] width 10 height 5
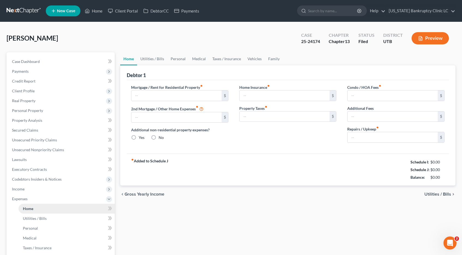
type input "1,976.00"
type input "200.00"
radio input "true"
type input "58.00"
type input "0.00"
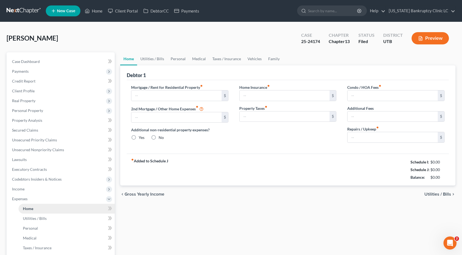
type input "0.00"
type input "150.00"
click at [150, 117] on input "200.00" at bounding box center [176, 117] width 90 height 10
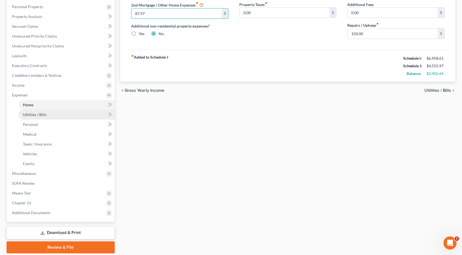
scroll to position [123, 0]
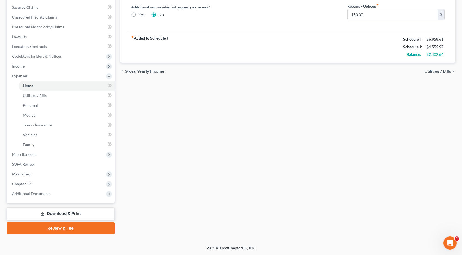
type input "87.97"
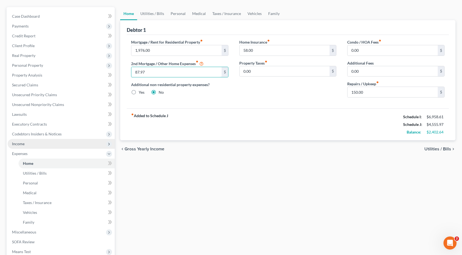
scroll to position [0, 0]
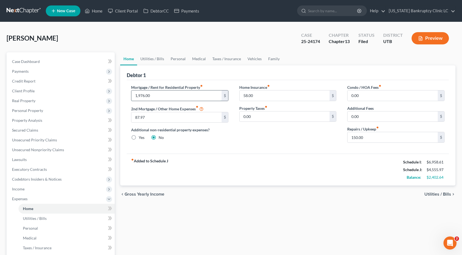
click at [163, 96] on input "1,976.00" at bounding box center [176, 96] width 90 height 10
type input "1,914.00"
click at [20, 130] on span "Secured Claims" at bounding box center [25, 130] width 26 height 5
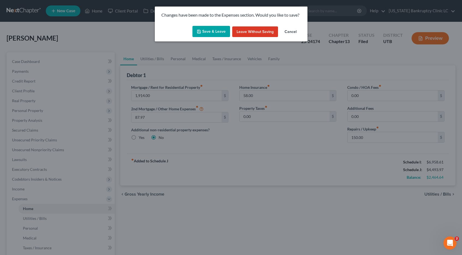
click at [215, 31] on button "Save & Leave" at bounding box center [212, 31] width 38 height 11
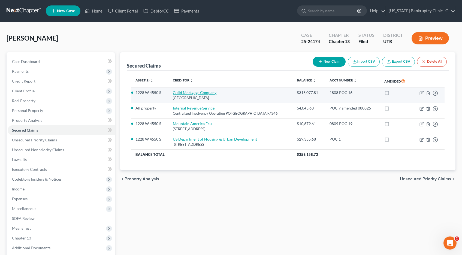
click at [194, 94] on link "Guild Mortgage Company" at bounding box center [195, 92] width 44 height 5
select select "4"
select select "0"
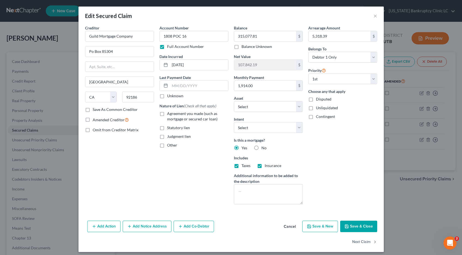
click at [352, 226] on button "Save & Close" at bounding box center [358, 226] width 37 height 11
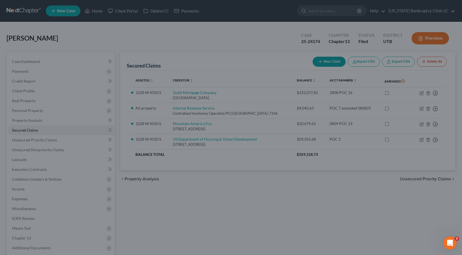
select select "16"
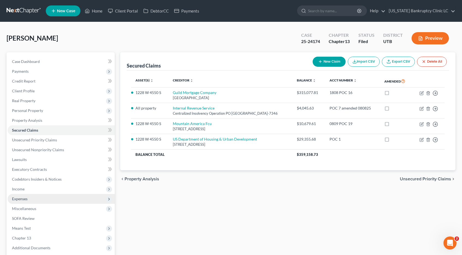
click at [22, 200] on span "Expenses" at bounding box center [20, 199] width 16 height 5
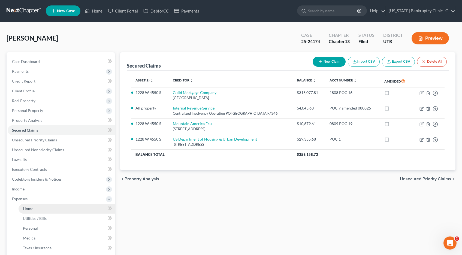
click at [33, 208] on span "Home" at bounding box center [28, 208] width 10 height 5
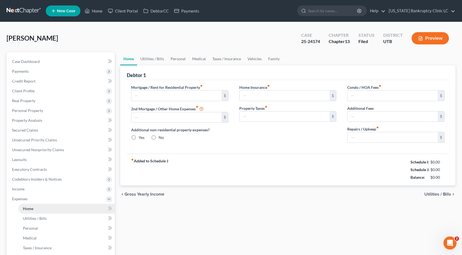
type input "1,914.00"
type input "87.97"
radio input "true"
type input "58.00"
type input "0.00"
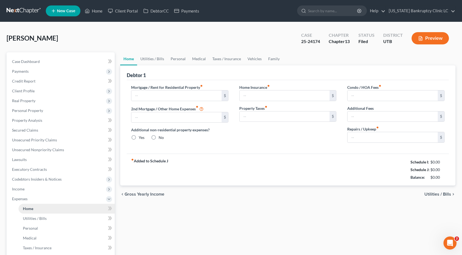
type input "0.00"
type input "150.00"
click at [148, 116] on input "87.97" at bounding box center [176, 117] width 90 height 10
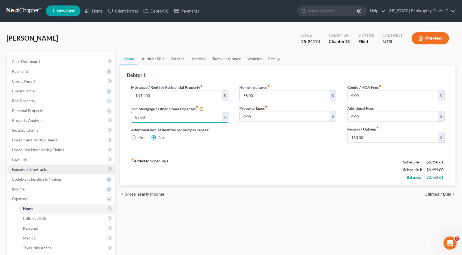
type input "88.00"
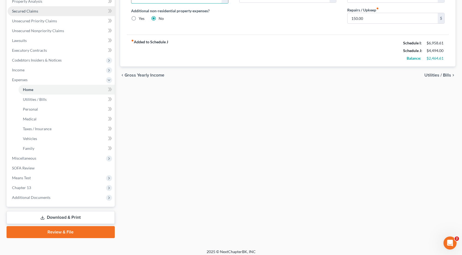
scroll to position [123, 0]
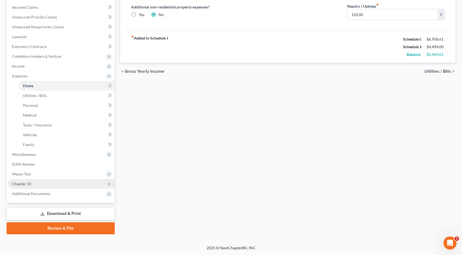
click at [21, 185] on span "Chapter 13" at bounding box center [21, 184] width 19 height 5
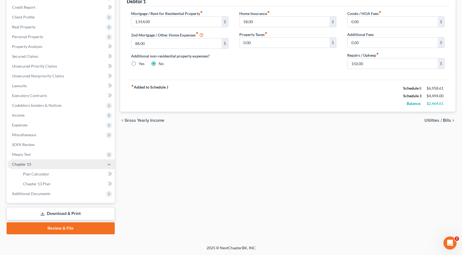
scroll to position [74, 0]
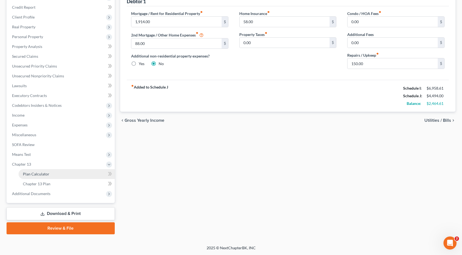
click at [31, 173] on span "Plan Calculator" at bounding box center [36, 174] width 26 height 5
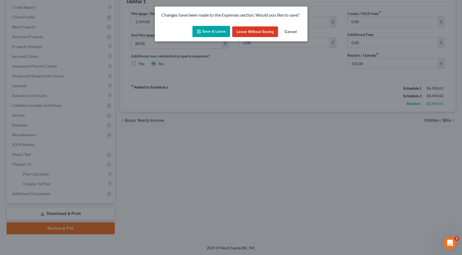
click at [216, 34] on button "Save & Leave" at bounding box center [212, 31] width 38 height 11
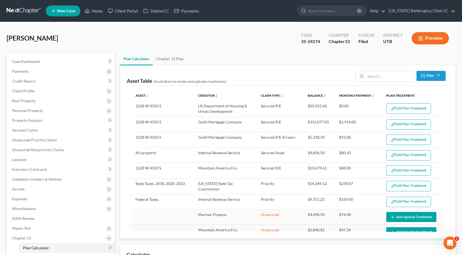
select select "59"
click at [18, 11] on link at bounding box center [24, 11] width 35 height 10
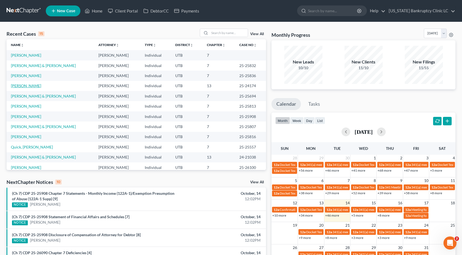
click at [26, 85] on link "[PERSON_NAME]" at bounding box center [26, 85] width 30 height 5
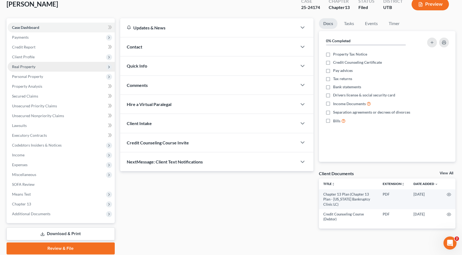
scroll to position [54, 0]
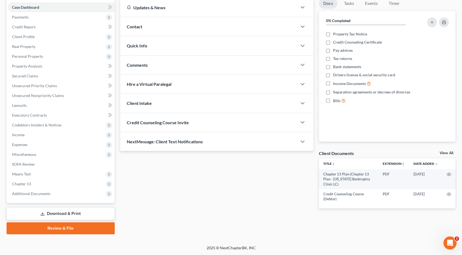
click at [64, 214] on link "Download & Print" at bounding box center [61, 214] width 108 height 13
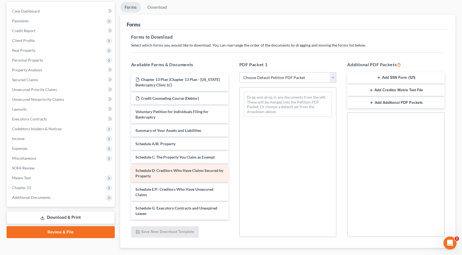
scroll to position [52, 0]
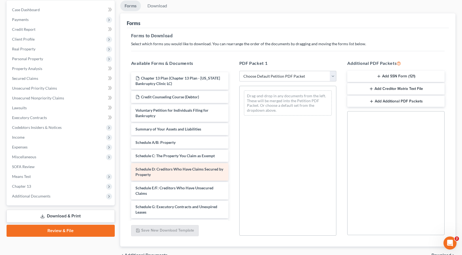
click at [162, 172] on div "Chapter 13 Plan (Chapter 13 Plan - Utah Bankruptcy Clinic LC) Credit Counseling…" at bounding box center [180, 227] width 106 height 310
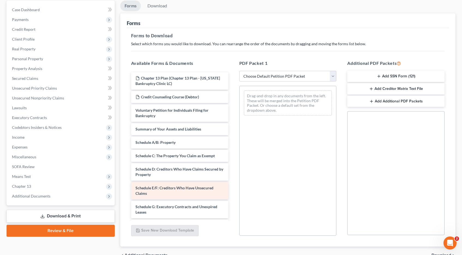
click at [156, 188] on div "Chapter 13 Plan (Chapter 13 Plan - Utah Bankruptcy Clinic LC) Credit Counseling…" at bounding box center [180, 227] width 106 height 310
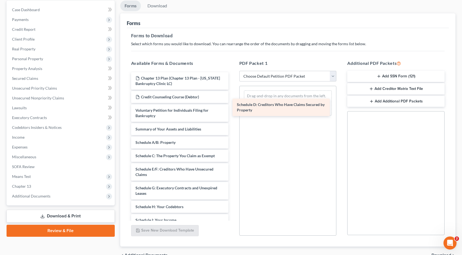
drag, startPoint x: 143, startPoint y: 172, endPoint x: 245, endPoint y: 106, distance: 121.0
click at [233, 106] on div "Schedule D: Creditors Who Have Claims Secured by Property Chapter 13 Plan (Chap…" at bounding box center [180, 217] width 106 height 291
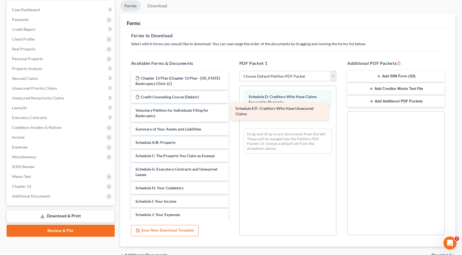
drag, startPoint x: 143, startPoint y: 176, endPoint x: 242, endPoint y: 115, distance: 116.3
click at [233, 115] on div "Schedule E/F: Creditors Who Have Unsecured Claims Chapter 13 Plan (Chapter 13 P…" at bounding box center [180, 208] width 106 height 272
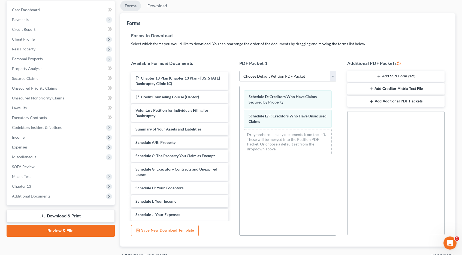
scroll to position [82, 0]
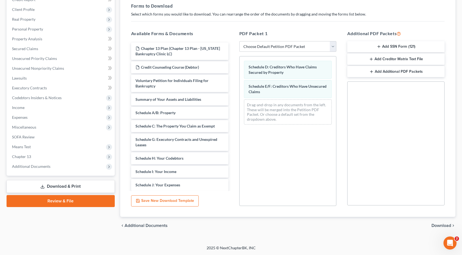
click at [439, 224] on span "Download" at bounding box center [442, 226] width 20 height 4
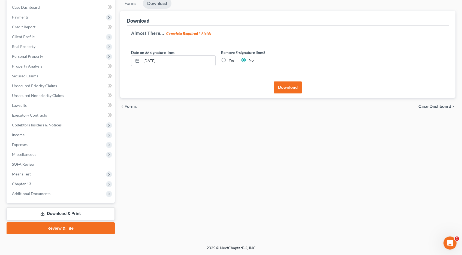
scroll to position [54, 0]
click at [292, 89] on button "Download" at bounding box center [288, 88] width 28 height 12
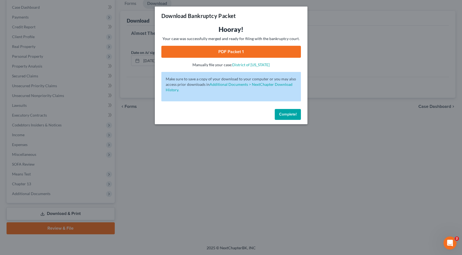
click at [226, 50] on link "PDF Packet 1" at bounding box center [231, 52] width 140 height 12
click at [284, 116] on button "Complete!" at bounding box center [288, 114] width 26 height 11
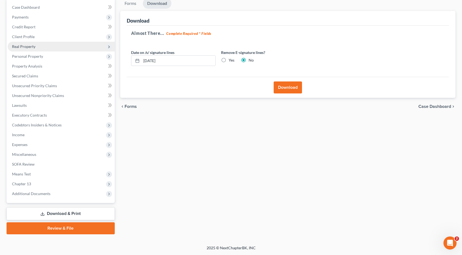
scroll to position [0, 0]
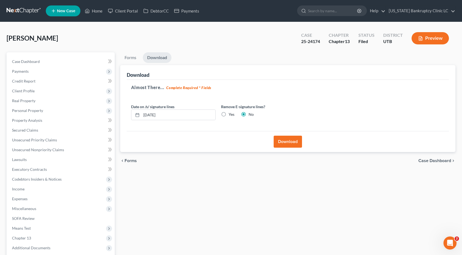
click at [20, 9] on link at bounding box center [24, 11] width 35 height 10
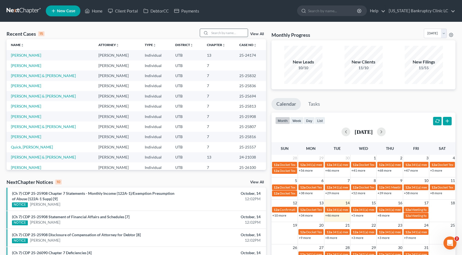
click at [216, 34] on input "search" at bounding box center [229, 33] width 38 height 8
type input "[PERSON_NAME]"
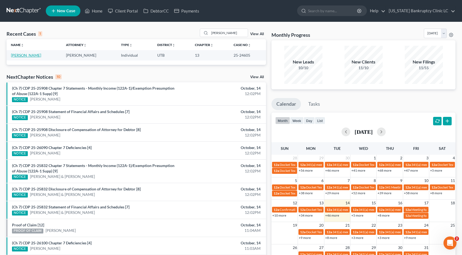
click at [19, 56] on link "[PERSON_NAME]" at bounding box center [26, 55] width 30 height 5
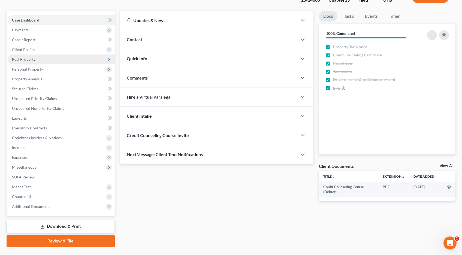
scroll to position [42, 0]
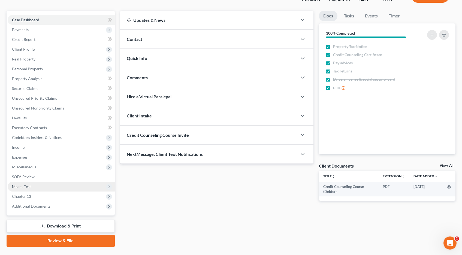
click at [26, 187] on span "Means Test" at bounding box center [21, 186] width 19 height 5
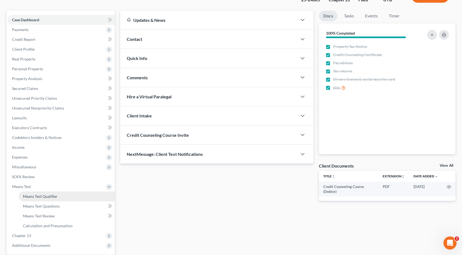
click at [27, 196] on span "Means Test Qualifier" at bounding box center [40, 196] width 35 height 5
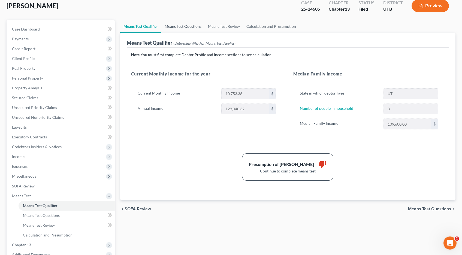
scroll to position [33, 0]
click at [183, 26] on link "Means Test Questions" at bounding box center [182, 25] width 43 height 13
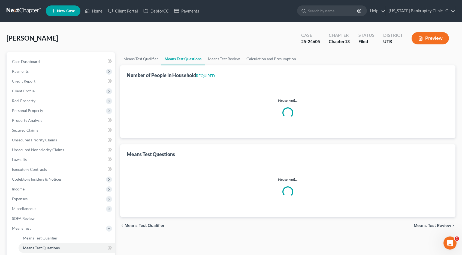
select select "0"
select select "60"
select select "1"
select select "60"
select select "3"
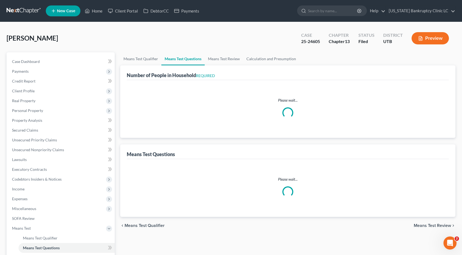
select select "1"
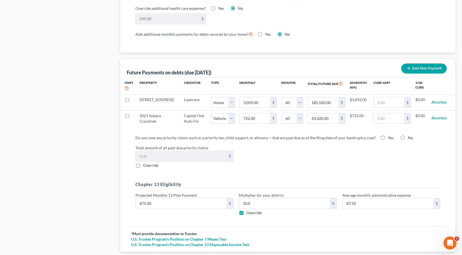
scroll to position [490, 0]
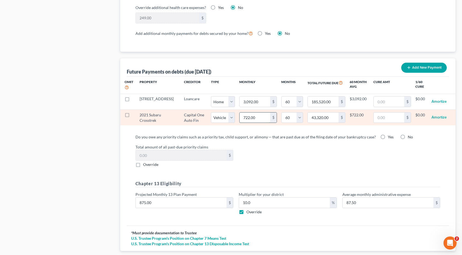
drag, startPoint x: 248, startPoint y: 119, endPoint x: 254, endPoint y: 119, distance: 6.0
click at [254, 119] on input "722.00" at bounding box center [255, 118] width 31 height 10
type input "6"
type input "360.00"
type input "61"
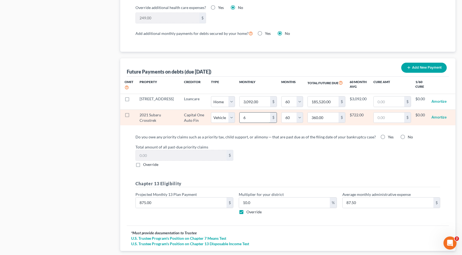
type input "3,660.00"
type input "619"
type input "37,140.00"
type input "619.0"
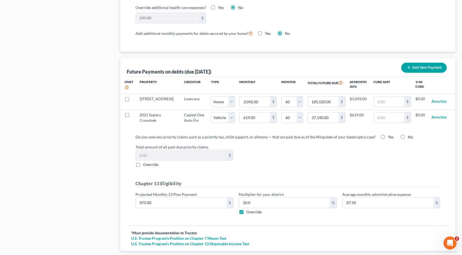
select select "1"
select select "60"
select select "1"
select select "60"
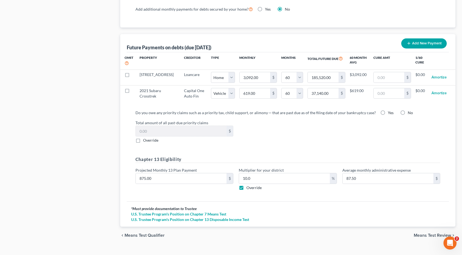
scroll to position [524, 0]
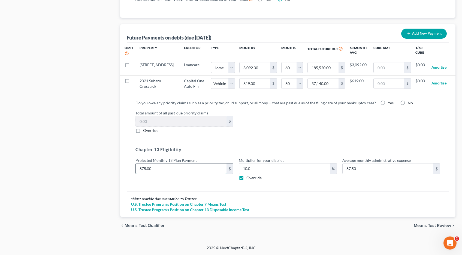
click at [158, 169] on input "875.00" at bounding box center [181, 169] width 91 height 10
type input "1"
type input "0.10"
type input "10"
type input "1.00"
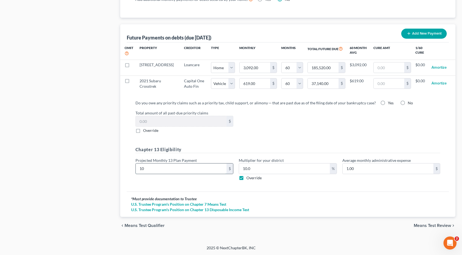
type input "107"
type input "10.70"
type input "1079"
type input "107.90"
type input "1,079.00"
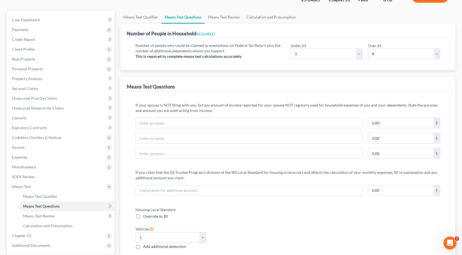
scroll to position [0, 0]
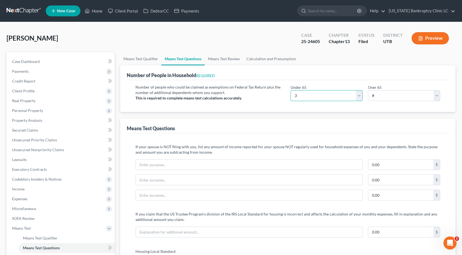
click at [360, 95] on select "# 0 1 2 3 4 5 6 7 8 9 10" at bounding box center [327, 95] width 72 height 11
select select "2"
click at [291, 90] on select "# 0 1 2 3 4 5 6 7 8 9 10" at bounding box center [327, 95] width 72 height 11
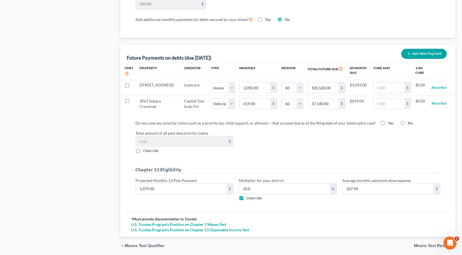
scroll to position [524, 0]
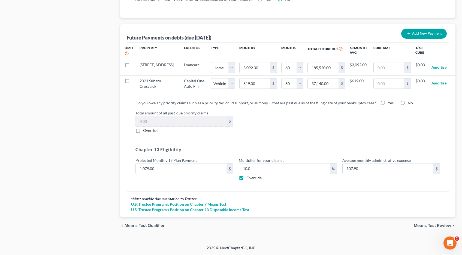
click at [431, 226] on span "Means Test Review" at bounding box center [432, 226] width 37 height 4
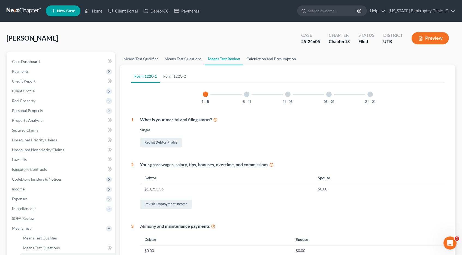
click at [276, 60] on link "Calculation and Presumption" at bounding box center [271, 58] width 56 height 13
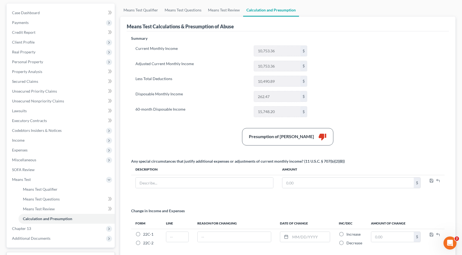
scroll to position [50, 0]
click at [16, 140] on span "Income" at bounding box center [18, 139] width 13 height 5
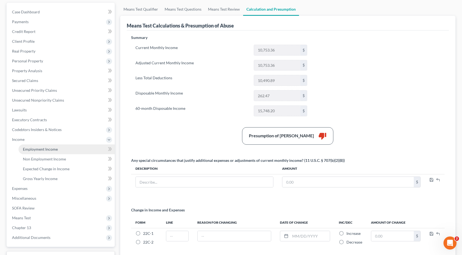
click at [32, 150] on span "Employment Income" at bounding box center [40, 149] width 35 height 5
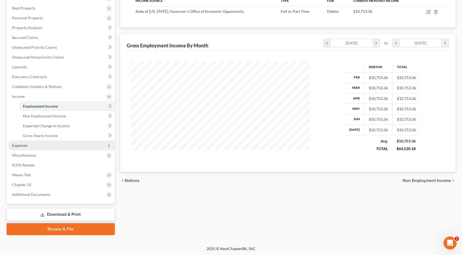
scroll to position [94, 0]
click at [19, 145] on span "Expenses" at bounding box center [20, 144] width 16 height 5
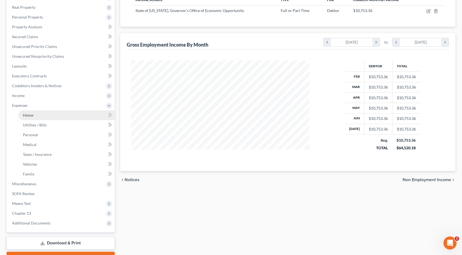
click at [31, 115] on span "Home" at bounding box center [28, 115] width 10 height 5
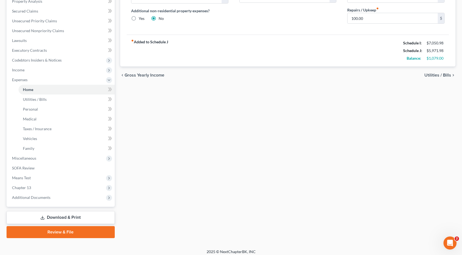
scroll to position [120, 0]
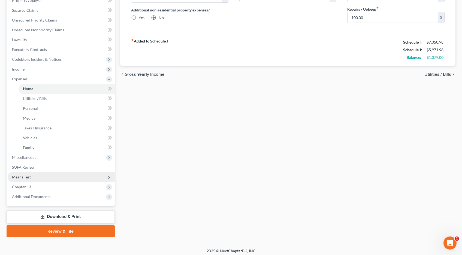
click at [17, 177] on span "Means Test" at bounding box center [21, 177] width 19 height 5
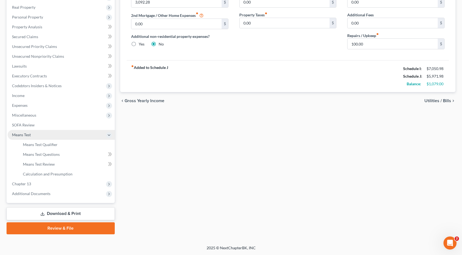
scroll to position [94, 0]
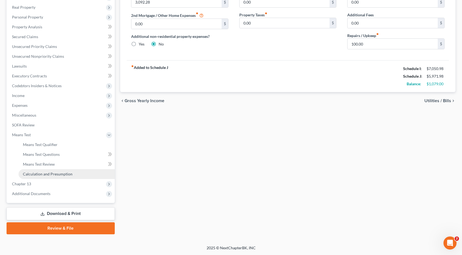
click at [40, 176] on span "Calculation and Presumption" at bounding box center [48, 174] width 50 height 5
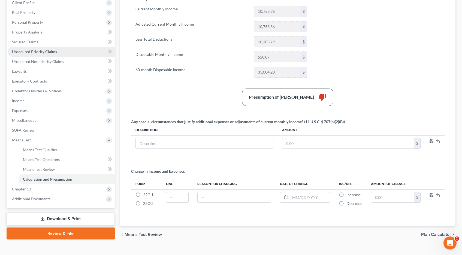
scroll to position [97, 0]
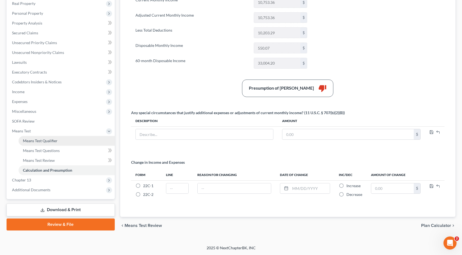
click at [45, 142] on span "Means Test Qualifier" at bounding box center [40, 141] width 35 height 5
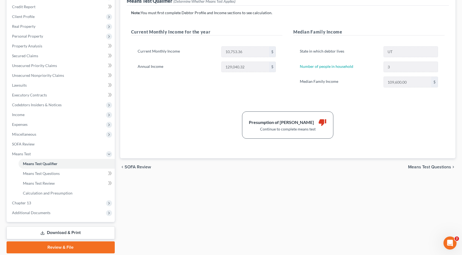
scroll to position [94, 0]
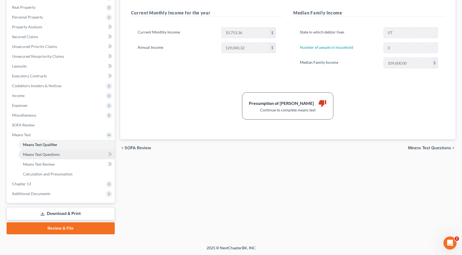
click at [39, 154] on span "Means Test Questions" at bounding box center [41, 154] width 37 height 5
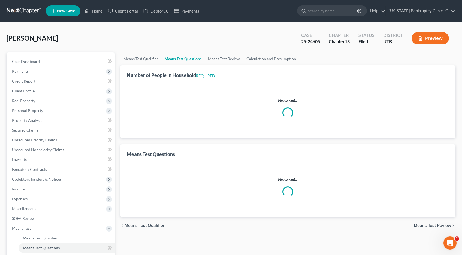
select select "0"
select select "60"
select select "1"
select select "60"
select select "2"
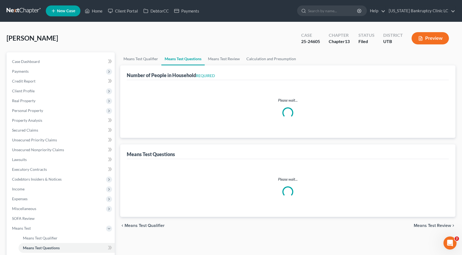
select select "1"
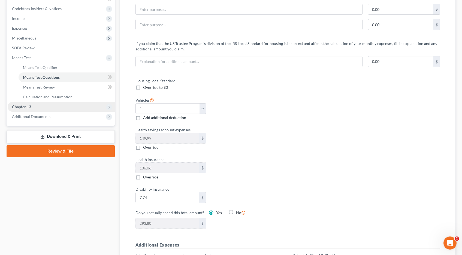
scroll to position [172, 0]
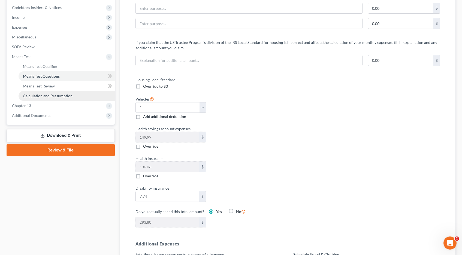
click at [41, 97] on span "Calculation and Presumption" at bounding box center [48, 96] width 50 height 5
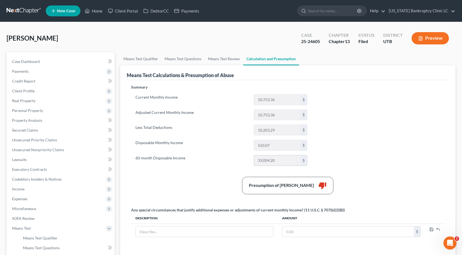
drag, startPoint x: 277, startPoint y: 160, endPoint x: 254, endPoint y: 161, distance: 23.2
click at [254, 161] on div "33,004.20 $" at bounding box center [281, 160] width 54 height 11
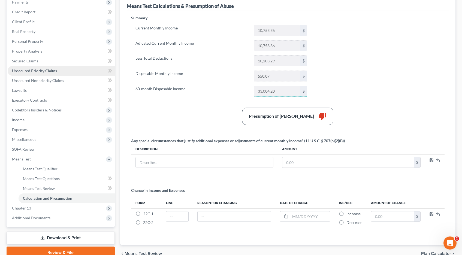
scroll to position [97, 0]
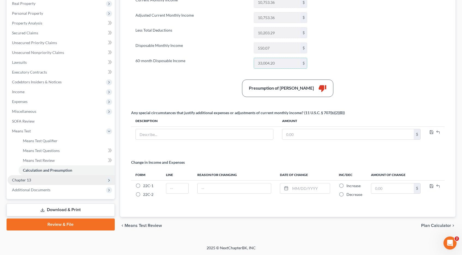
click at [25, 181] on span "Chapter 13" at bounding box center [21, 180] width 19 height 5
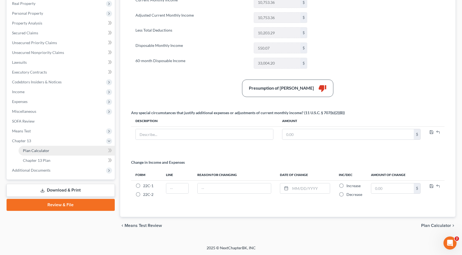
click at [35, 153] on link "Plan Calculator" at bounding box center [67, 151] width 96 height 10
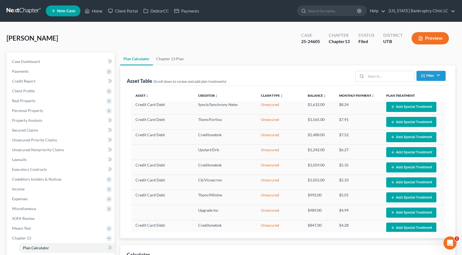
select select "59"
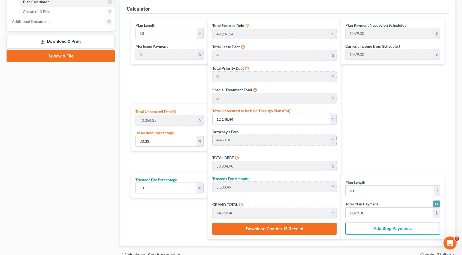
scroll to position [247, 0]
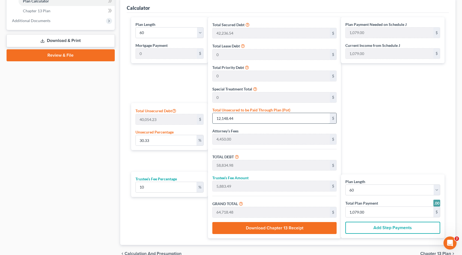
click at [239, 119] on input "12,148.44" at bounding box center [271, 118] width 117 height 10
paste input "33,004.20"
type input "82.39878784338133"
type input "33,004.20"
type input "79,690.73"
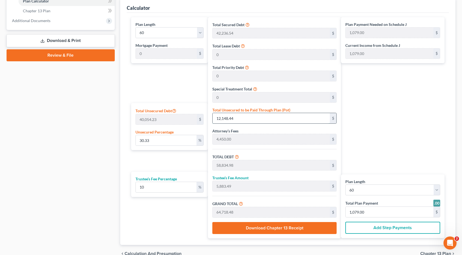
type input "7,969.07"
type input "87,659.81"
type input "1,461.00"
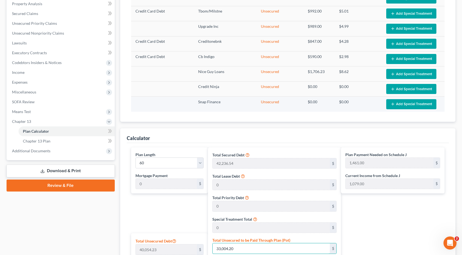
scroll to position [116, 0]
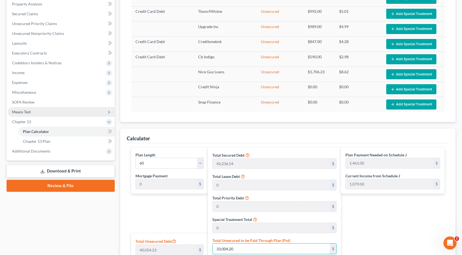
type input "33,004.20"
click at [27, 110] on span "Means Test" at bounding box center [21, 112] width 19 height 5
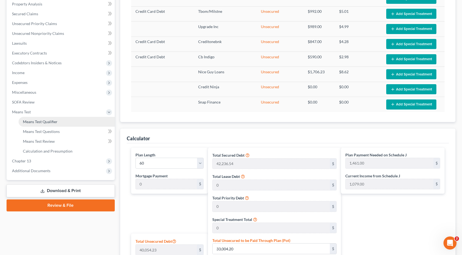
click at [33, 121] on span "Means Test Qualifier" at bounding box center [40, 121] width 35 height 5
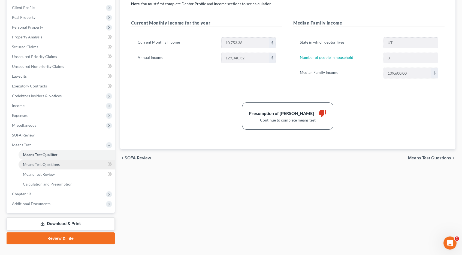
scroll to position [85, 0]
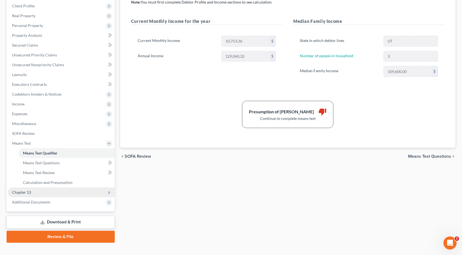
click at [26, 192] on span "Chapter 13" at bounding box center [21, 192] width 19 height 5
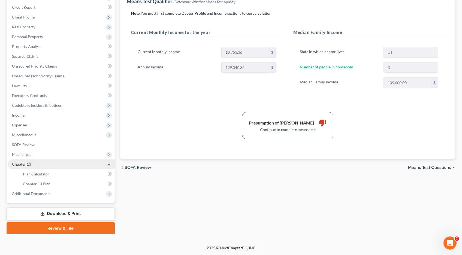
scroll to position [74, 0]
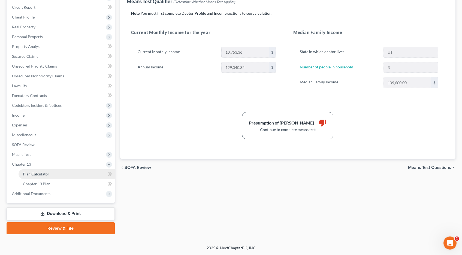
click at [36, 173] on span "Plan Calculator" at bounding box center [36, 174] width 26 height 5
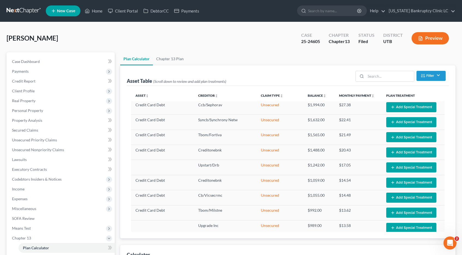
scroll to position [237, 0]
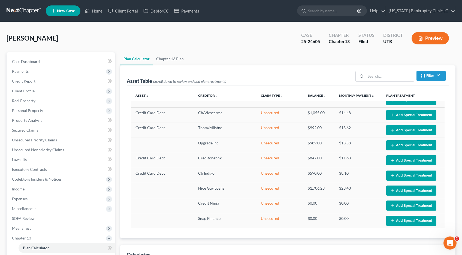
select select "59"
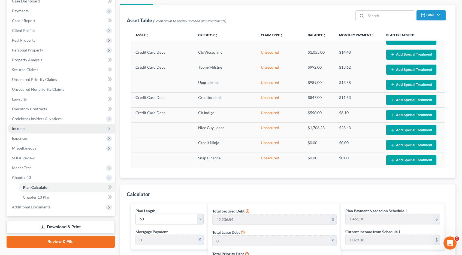
scroll to position [60, 0]
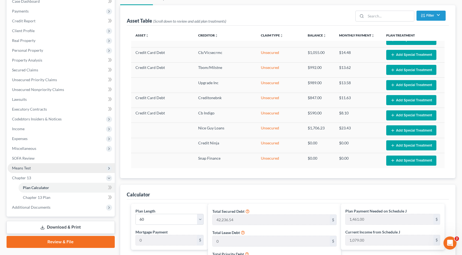
click at [19, 167] on span "Means Test" at bounding box center [21, 168] width 19 height 5
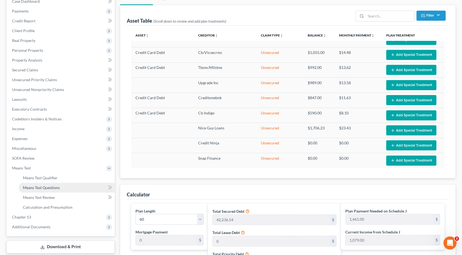
click at [30, 188] on span "Means Test Questions" at bounding box center [41, 187] width 37 height 5
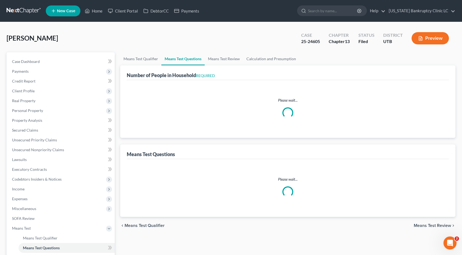
select select "0"
select select "60"
select select "1"
select select "60"
select select "1"
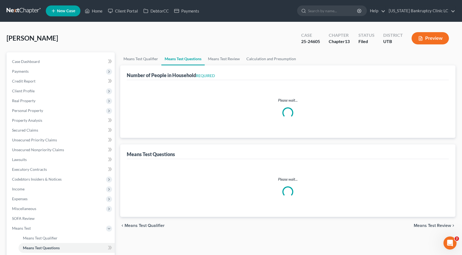
select select "2"
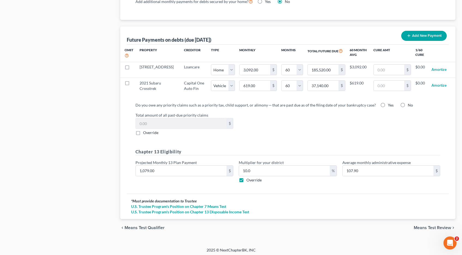
scroll to position [524, 0]
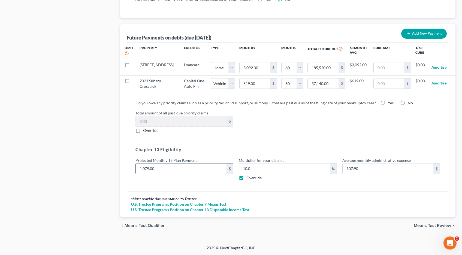
click at [157, 170] on input "1,079.00" at bounding box center [181, 169] width 91 height 10
type input "1"
type input "0.10"
type input "14"
type input "1.40"
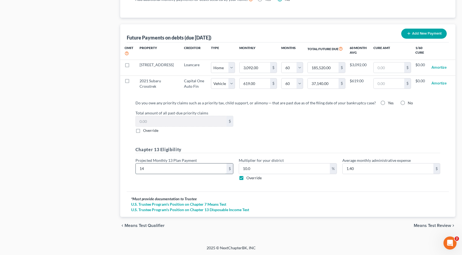
type input "146"
type input "14.60"
type input "1461"
type input "146.10"
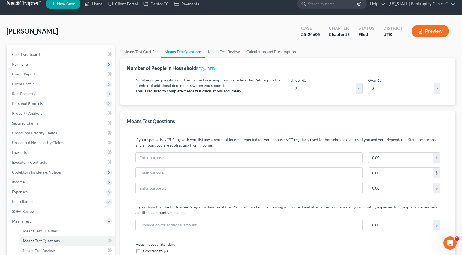
scroll to position [0, 0]
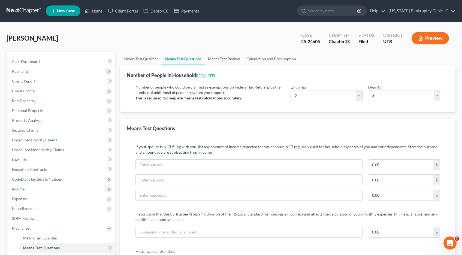
type input "1,461.00"
click at [225, 58] on link "Means Test Review" at bounding box center [224, 58] width 38 height 13
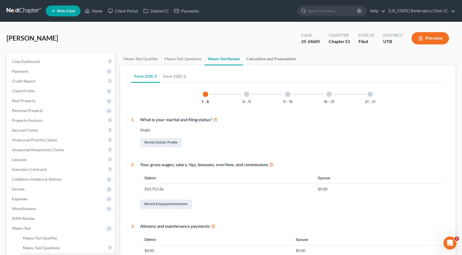
click at [268, 58] on link "Calculation and Presumption" at bounding box center [271, 58] width 56 height 13
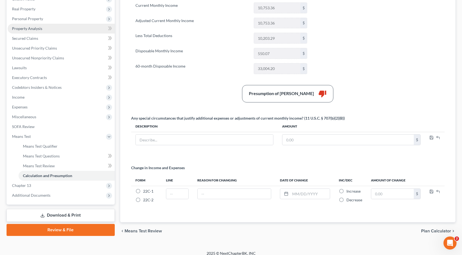
scroll to position [97, 0]
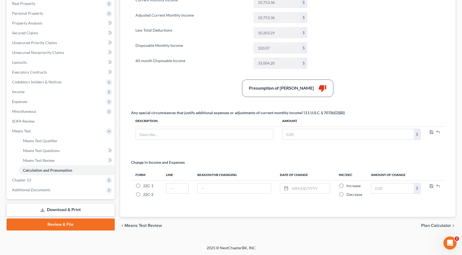
click at [64, 209] on link "Download & Print" at bounding box center [61, 210] width 108 height 13
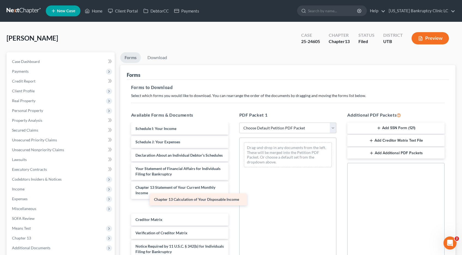
scroll to position [130, 0]
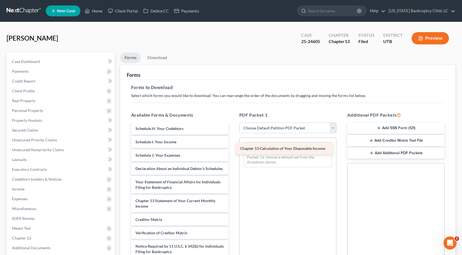
drag, startPoint x: 165, startPoint y: 207, endPoint x: 269, endPoint y: 149, distance: 119.4
click at [233, 149] on div "Chapter 13 Calculation of Your Disposable Income Credit Counseling Course (Debt…" at bounding box center [180, 132] width 106 height 277
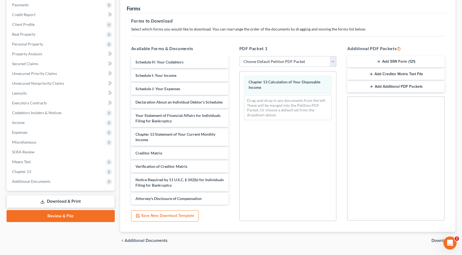
scroll to position [82, 0]
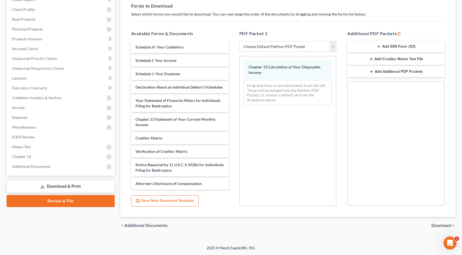
click at [443, 227] on span "Download" at bounding box center [442, 226] width 20 height 4
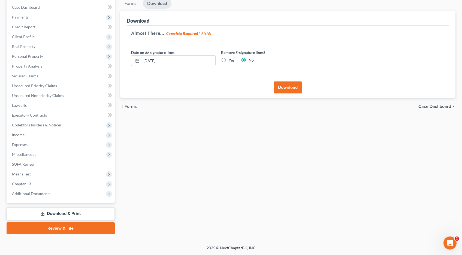
click at [288, 88] on button "Download" at bounding box center [288, 88] width 28 height 12
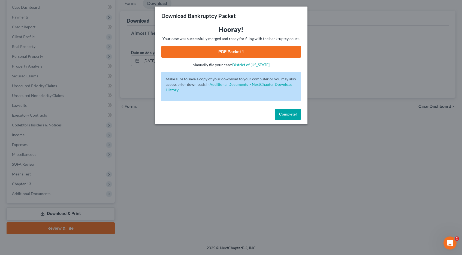
click at [220, 53] on link "PDF Packet 1" at bounding box center [231, 52] width 140 height 12
click at [0, 0] on div "Download Bankruptcy Packet Hooray! Your case was successfully merged and ready …" at bounding box center [231, 127] width 462 height 255
click at [283, 113] on span "Complete!" at bounding box center [287, 114] width 17 height 5
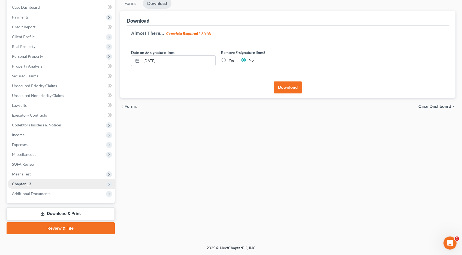
click at [25, 183] on span "Chapter 13" at bounding box center [21, 184] width 19 height 5
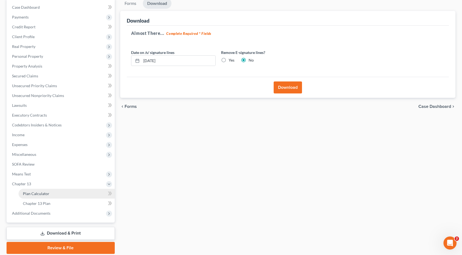
click at [40, 193] on span "Plan Calculator" at bounding box center [36, 193] width 26 height 5
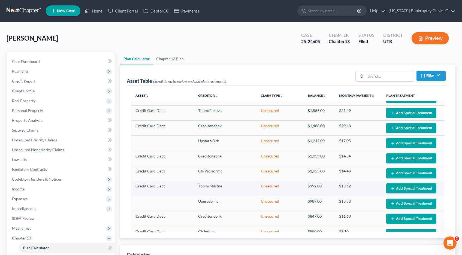
scroll to position [237, 0]
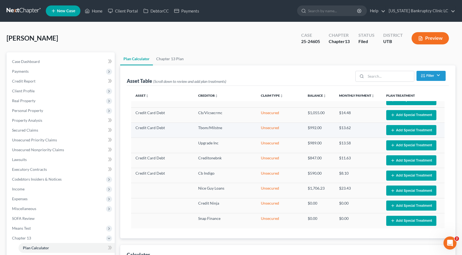
select select "59"
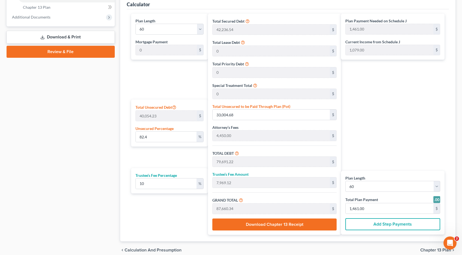
scroll to position [275, 0]
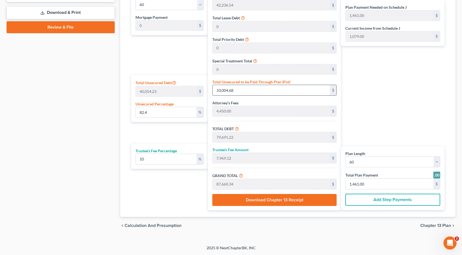
drag, startPoint x: 239, startPoint y: 90, endPoint x: 254, endPoint y: 89, distance: 15.3
click at [254, 89] on input "33,004.68" at bounding box center [271, 90] width 117 height 10
type input "0.007489845641771168"
type input "3"
type input "46,689.54"
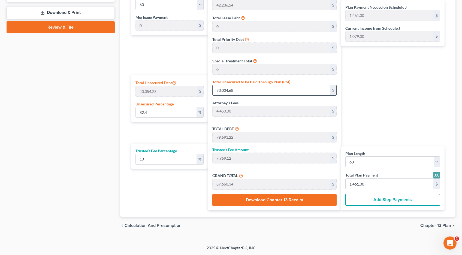
type input "4,668.95"
type input "51,358.49"
type input "856.00"
type input "0.07489845641771167"
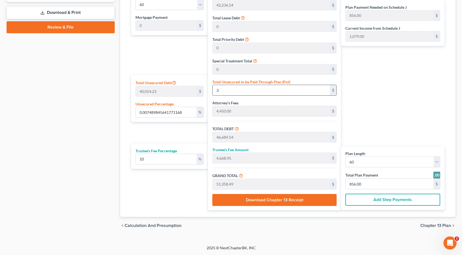
type input "30"
type input "46,716.54"
type input "4,671.65"
type input "51,388.19"
type input "0.7664608706745828"
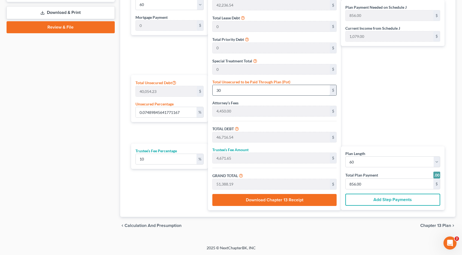
type input "307"
type input "46,993.54"
type input "4,699.35"
type input "51,692.89"
type input "862.00"
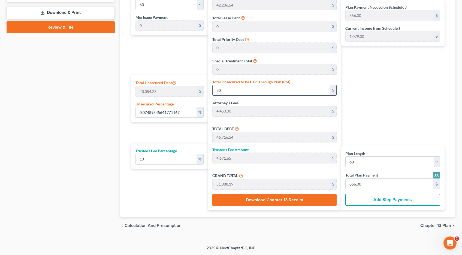
type input "862.00"
type input "7.6671053219597525"
type input "3071"
type input "49,757.54"
type input "4,975.75"
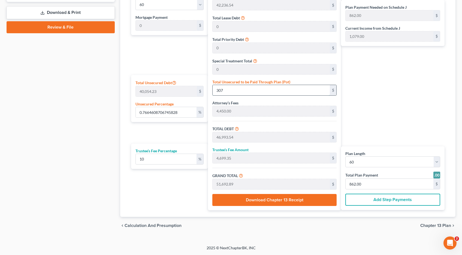
type input "54,733.29"
type input "912.00"
type input "3,071"
type input "76.67604645002537"
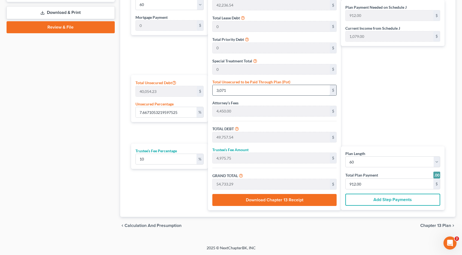
type input "3,0712"
type input "77,398.54"
type input "7,739.85"
type input "85,138.39"
type input "1,419.00"
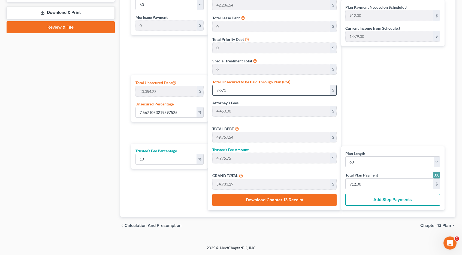
type input "1,419.00"
type input "30,712."
type input "76.67654577306816"
type input "30,712.2"
type input "77,398.74"
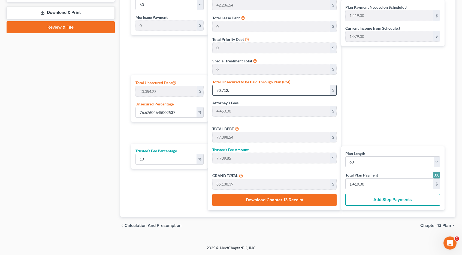
type input "7,739.87"
type input "85,138.61"
type input "30,712.20"
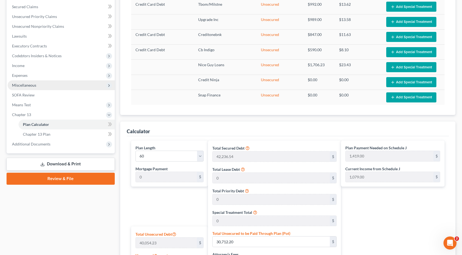
scroll to position [122, 0]
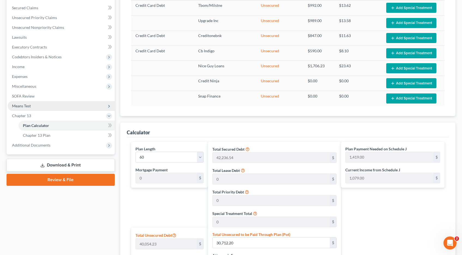
click at [19, 107] on span "Means Test" at bounding box center [21, 106] width 19 height 5
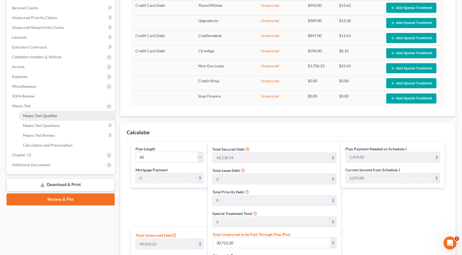
click at [39, 117] on span "Means Test Qualifier" at bounding box center [40, 115] width 35 height 5
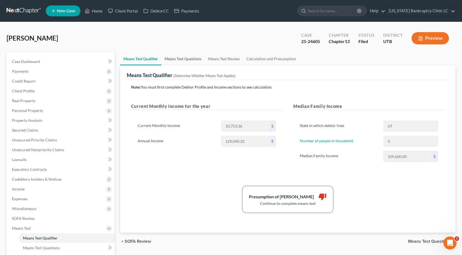
click at [184, 61] on link "Means Test Questions" at bounding box center [182, 58] width 43 height 13
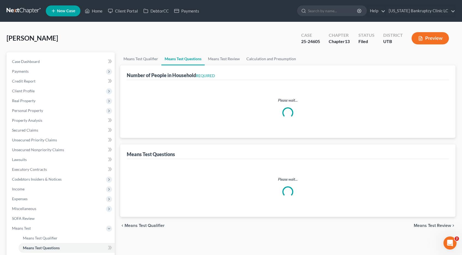
select select "0"
select select "60"
select select "1"
select select "60"
select select "2"
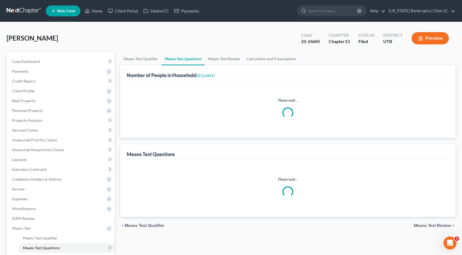
select select "1"
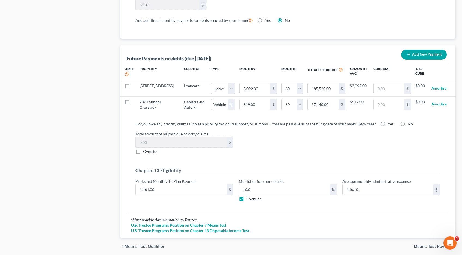
scroll to position [524, 0]
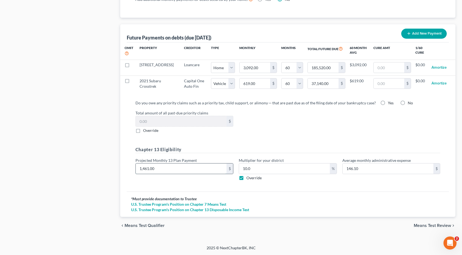
click at [159, 169] on input "1,461.00" at bounding box center [181, 169] width 91 height 10
type input "1"
type input "0.10"
type input "14"
type input "1.40"
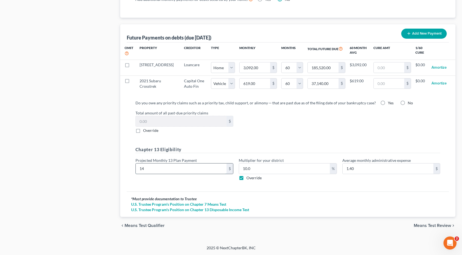
type input "141"
type input "14.10"
type input "1419"
type input "141.90"
type input "1,419.00"
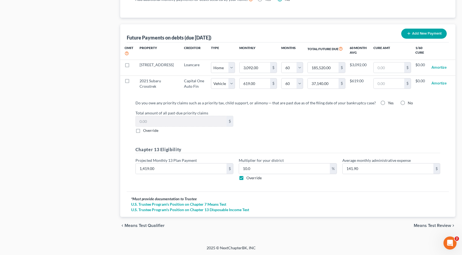
click at [441, 226] on span "Means Test Review" at bounding box center [432, 226] width 37 height 4
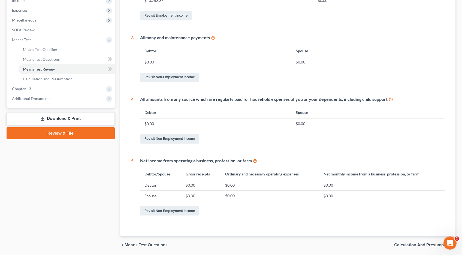
scroll to position [208, 0]
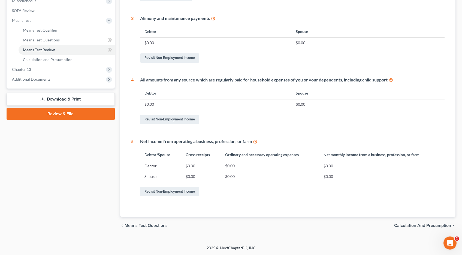
click at [418, 226] on span "Calculation and Presumption" at bounding box center [422, 226] width 57 height 4
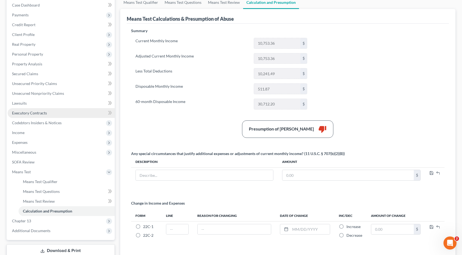
scroll to position [97, 0]
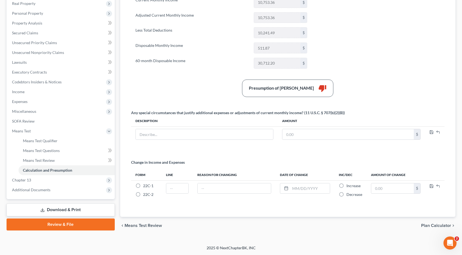
click at [50, 207] on link "Download & Print" at bounding box center [61, 210] width 108 height 13
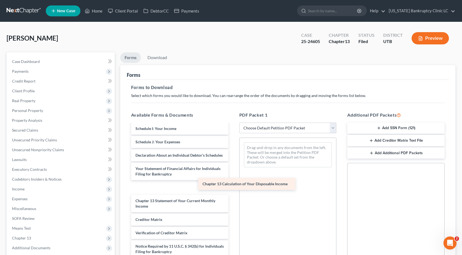
scroll to position [130, 0]
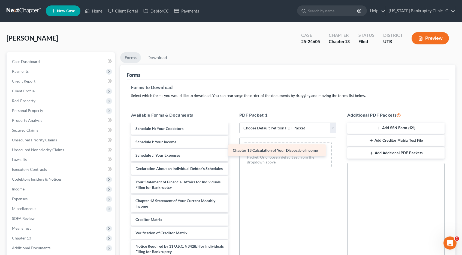
drag, startPoint x: 159, startPoint y: 207, endPoint x: 257, endPoint y: 151, distance: 112.3
click at [233, 151] on div "Chapter 13 Calculation of Your Disposable Income Credit Counseling Course (Debt…" at bounding box center [180, 132] width 106 height 277
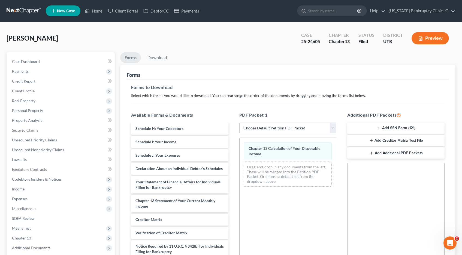
scroll to position [82, 0]
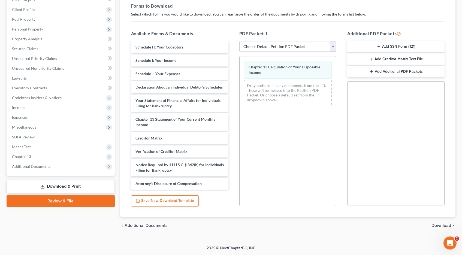
click at [437, 227] on span "Download" at bounding box center [442, 226] width 20 height 4
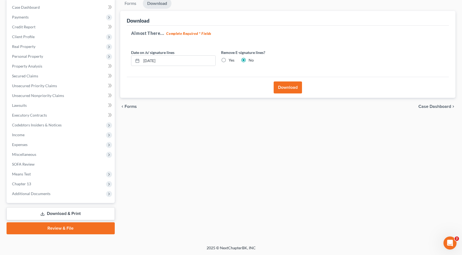
click at [291, 87] on button "Download" at bounding box center [288, 88] width 28 height 12
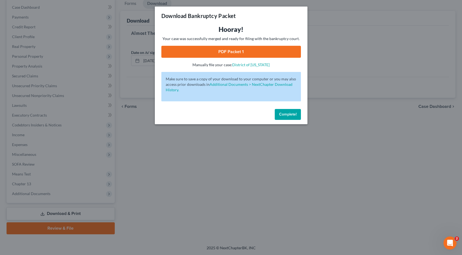
click at [220, 52] on link "PDF Packet 1" at bounding box center [231, 52] width 140 height 12
click at [289, 115] on span "Complete!" at bounding box center [287, 114] width 17 height 5
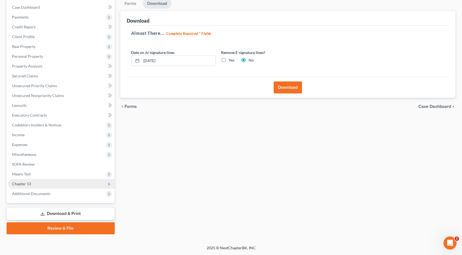
click at [29, 182] on span "Chapter 13" at bounding box center [21, 184] width 19 height 5
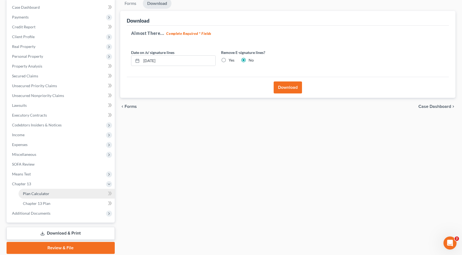
click at [29, 193] on span "Plan Calculator" at bounding box center [36, 193] width 26 height 5
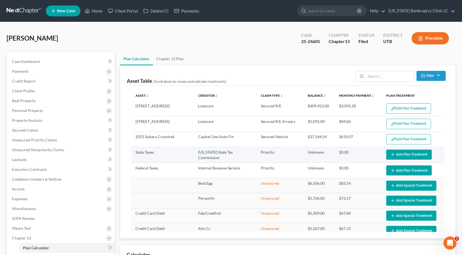
select select "59"
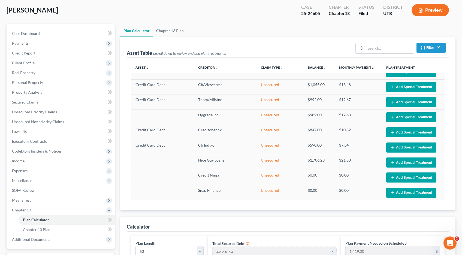
scroll to position [26, 0]
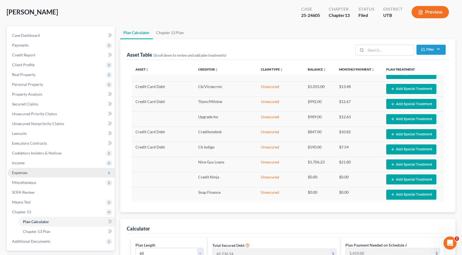
click at [20, 175] on span "Expenses" at bounding box center [20, 172] width 16 height 5
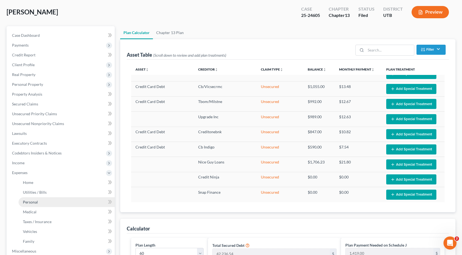
click at [25, 202] on span "Personal" at bounding box center [30, 202] width 15 height 5
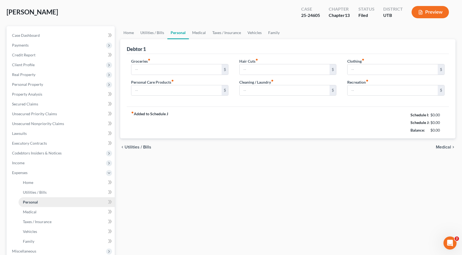
scroll to position [1, 0]
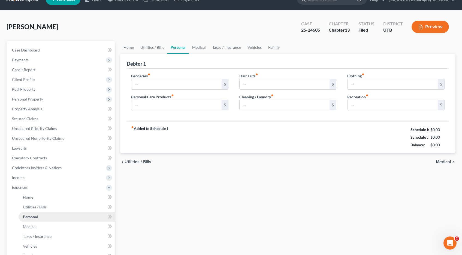
type input "798.70"
type input "100.00"
type input "0.00"
type input "60.00"
type input "187.00"
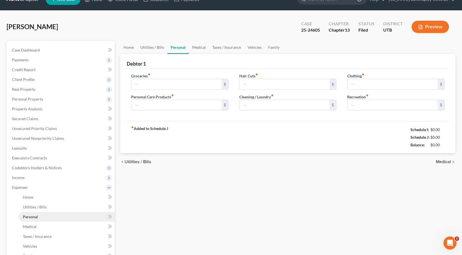
type input "185.00"
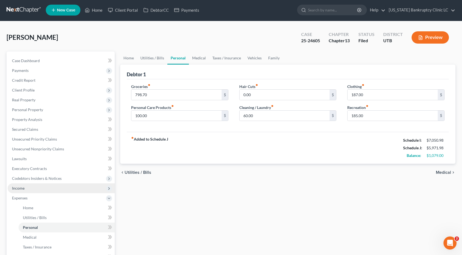
scroll to position [0, 0]
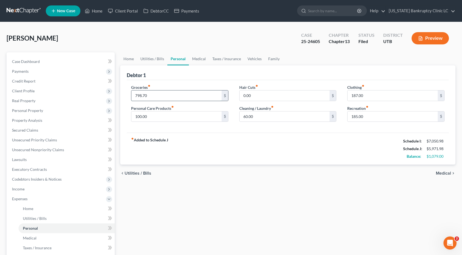
click at [152, 95] on input "798.70" at bounding box center [176, 96] width 90 height 10
type input "600.00"
click at [369, 97] on input "187.00" at bounding box center [393, 96] width 90 height 10
type input "100.00"
click at [368, 117] on input "185.00" at bounding box center [393, 117] width 90 height 10
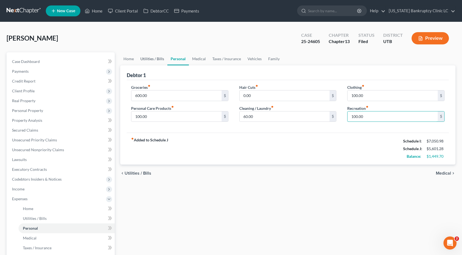
type input "100.00"
click at [161, 60] on link "Utilities / Bills" at bounding box center [152, 58] width 30 height 13
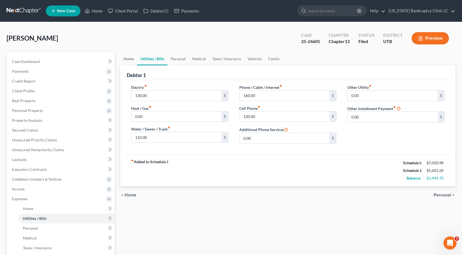
click at [129, 58] on link "Home" at bounding box center [128, 58] width 17 height 13
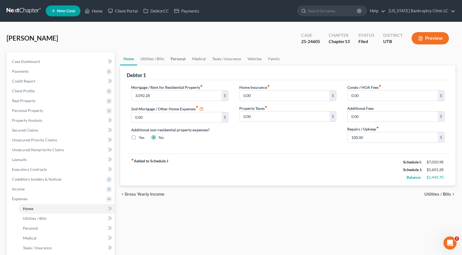
click at [172, 59] on link "Personal" at bounding box center [178, 58] width 22 height 13
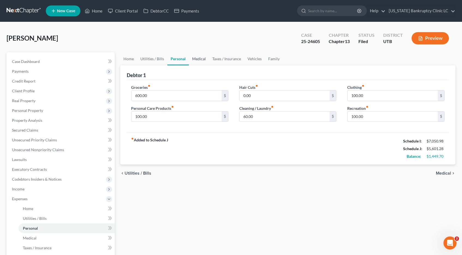
click at [195, 58] on link "Medical" at bounding box center [199, 58] width 20 height 13
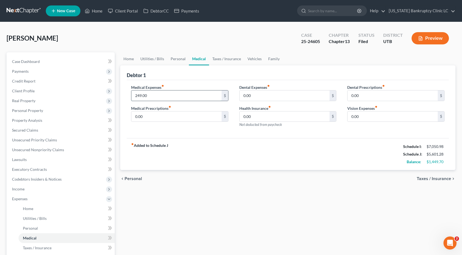
click at [155, 97] on input "249.00" at bounding box center [176, 96] width 90 height 10
type input "166.00"
click at [223, 58] on link "Taxes / Insurance" at bounding box center [226, 58] width 35 height 13
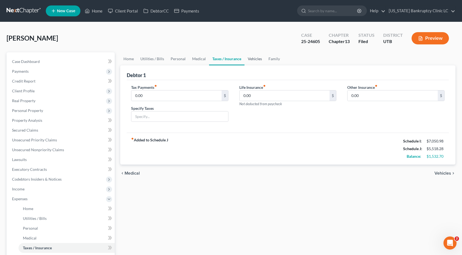
click at [257, 60] on link "Vehicles" at bounding box center [255, 58] width 21 height 13
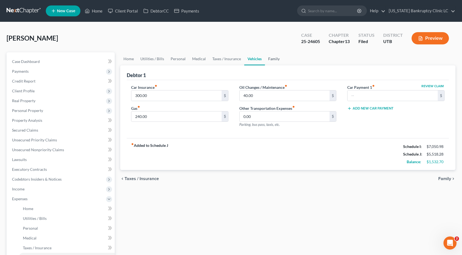
click at [274, 59] on link "Family" at bounding box center [274, 58] width 18 height 13
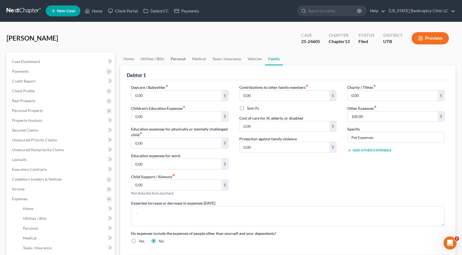
click at [178, 60] on link "Personal" at bounding box center [178, 58] width 22 height 13
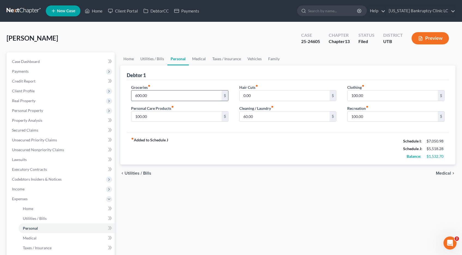
click at [155, 93] on input "600.00" at bounding box center [176, 96] width 90 height 10
type input "713.70"
click at [22, 91] on span "Client Profile" at bounding box center [23, 91] width 23 height 5
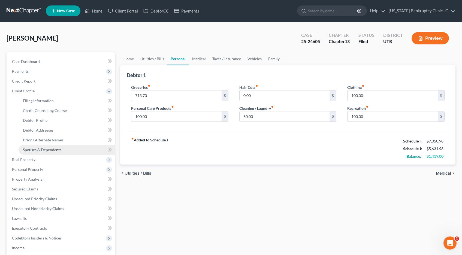
click at [44, 149] on span "Spouses & Dependents" at bounding box center [42, 150] width 38 height 5
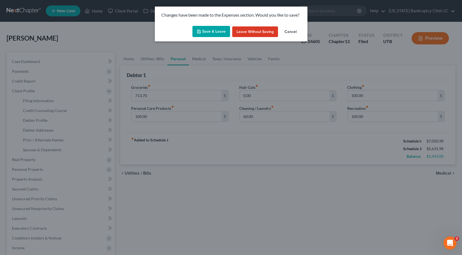
click at [214, 31] on button "Save & Leave" at bounding box center [212, 31] width 38 height 11
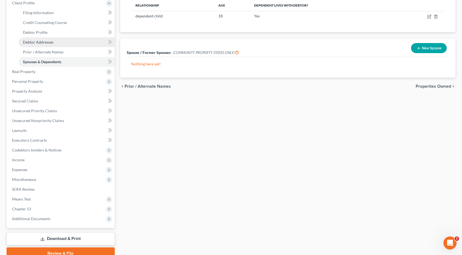
scroll to position [113, 0]
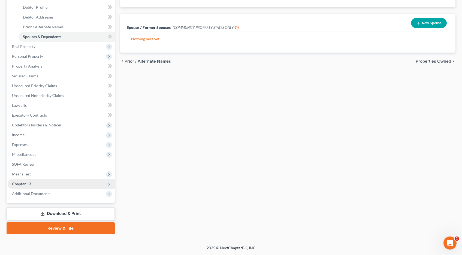
click at [28, 184] on span "Chapter 13" at bounding box center [21, 184] width 19 height 5
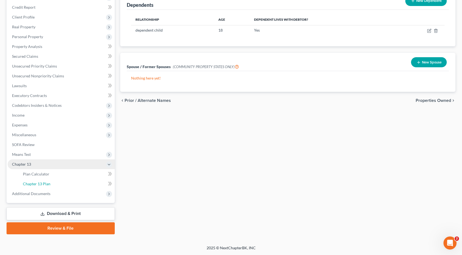
click at [28, 184] on span "Chapter 13 Plan" at bounding box center [37, 184] width 28 height 5
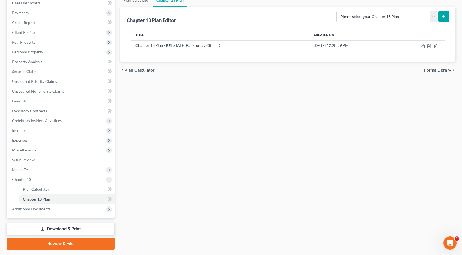
scroll to position [74, 0]
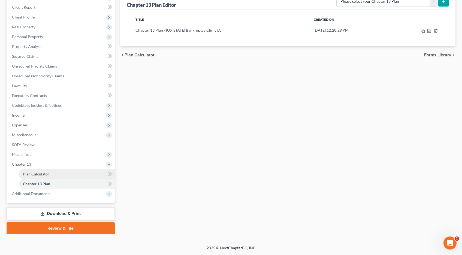
click at [43, 173] on span "Plan Calculator" at bounding box center [36, 174] width 26 height 5
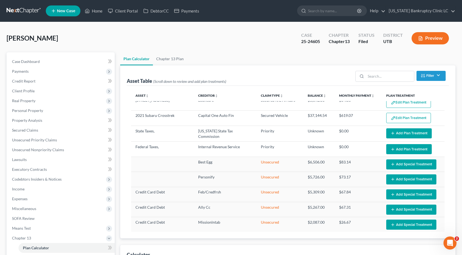
select select "59"
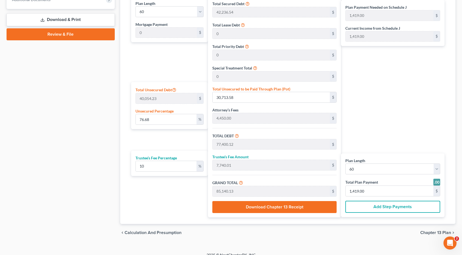
scroll to position [275, 0]
